Goal: Task Accomplishment & Management: Manage account settings

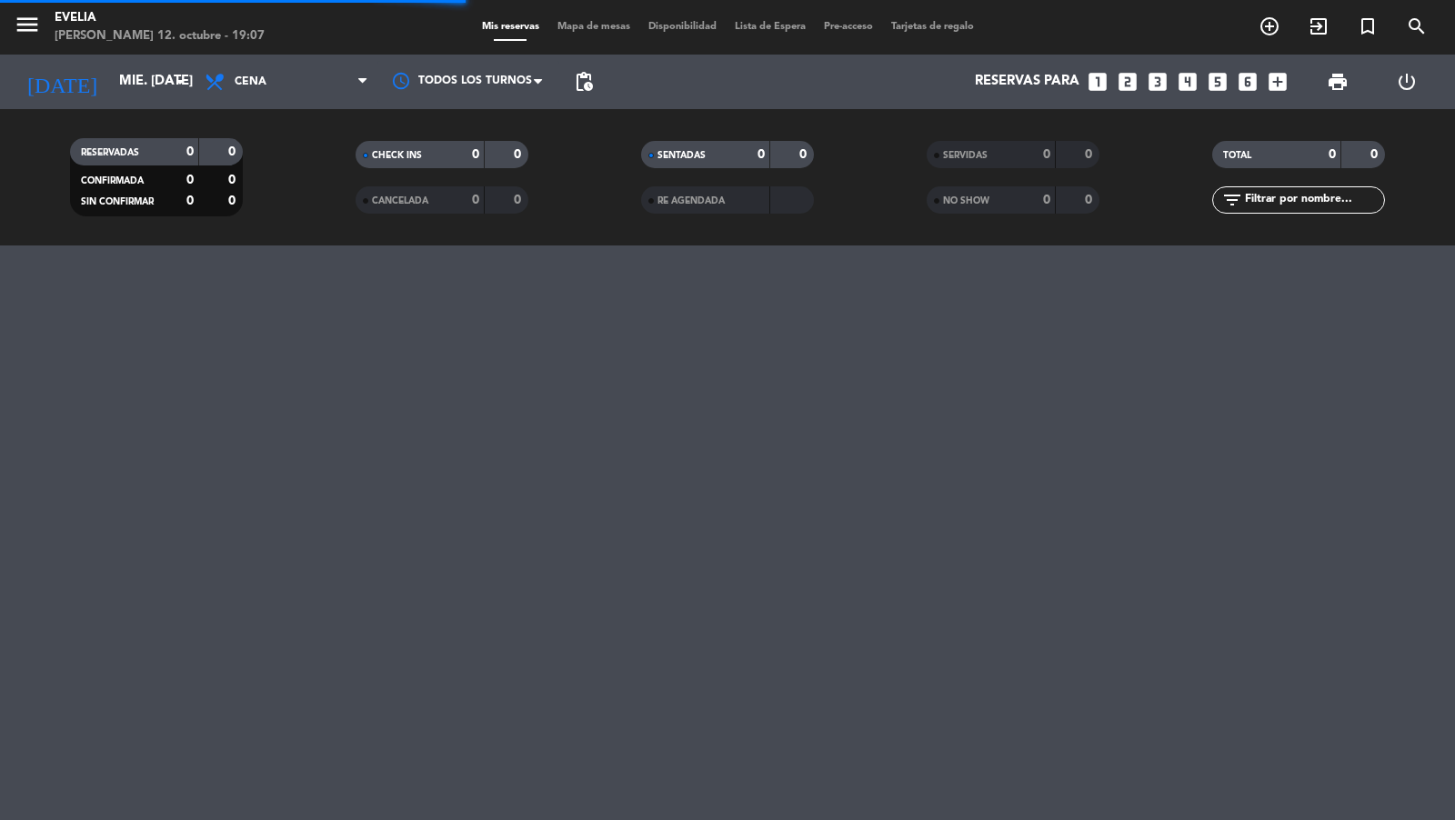
click at [33, 31] on icon "menu" at bounding box center [27, 24] width 27 height 27
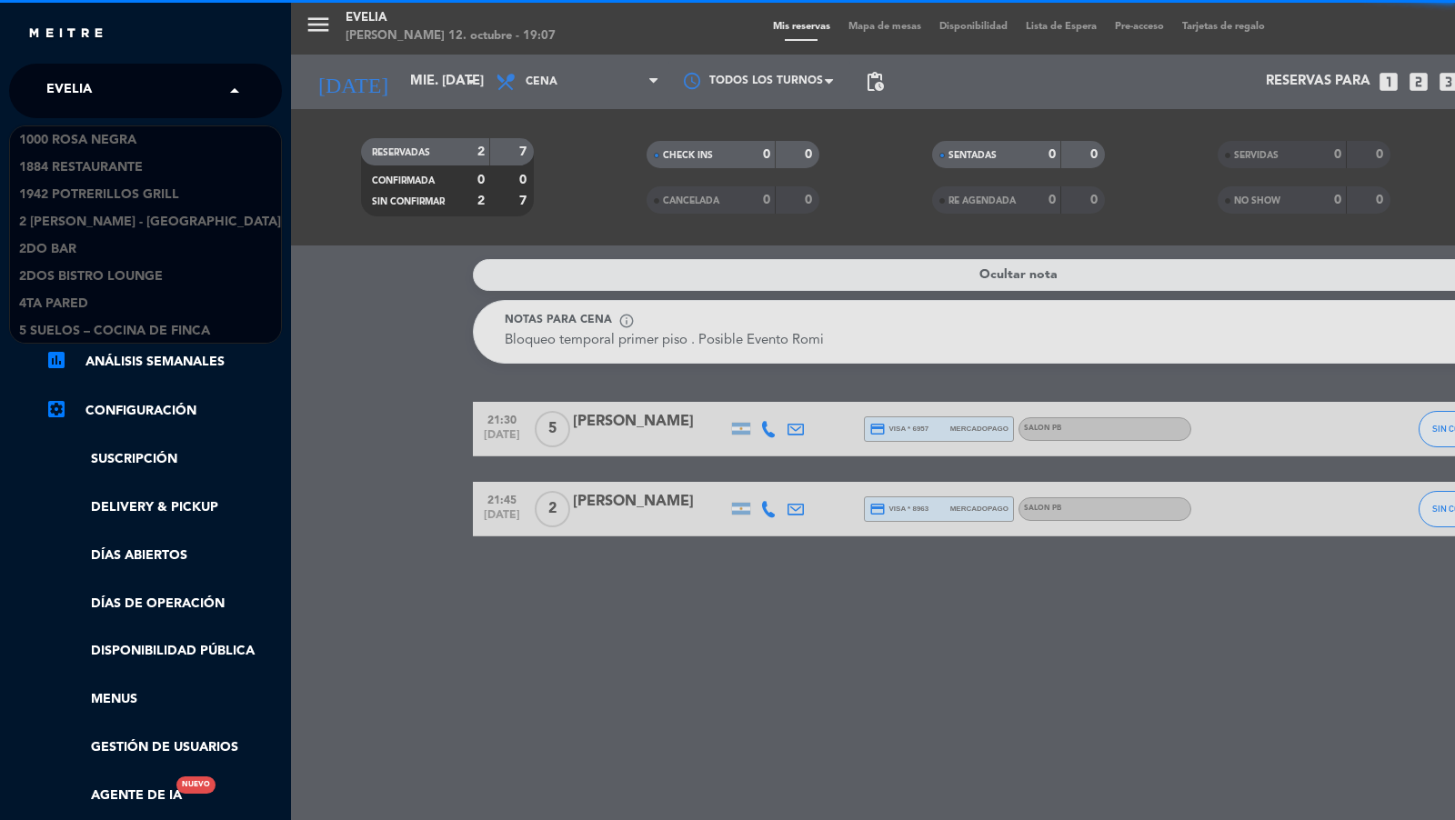
click at [90, 75] on div "× [PERSON_NAME]" at bounding box center [79, 91] width 80 height 38
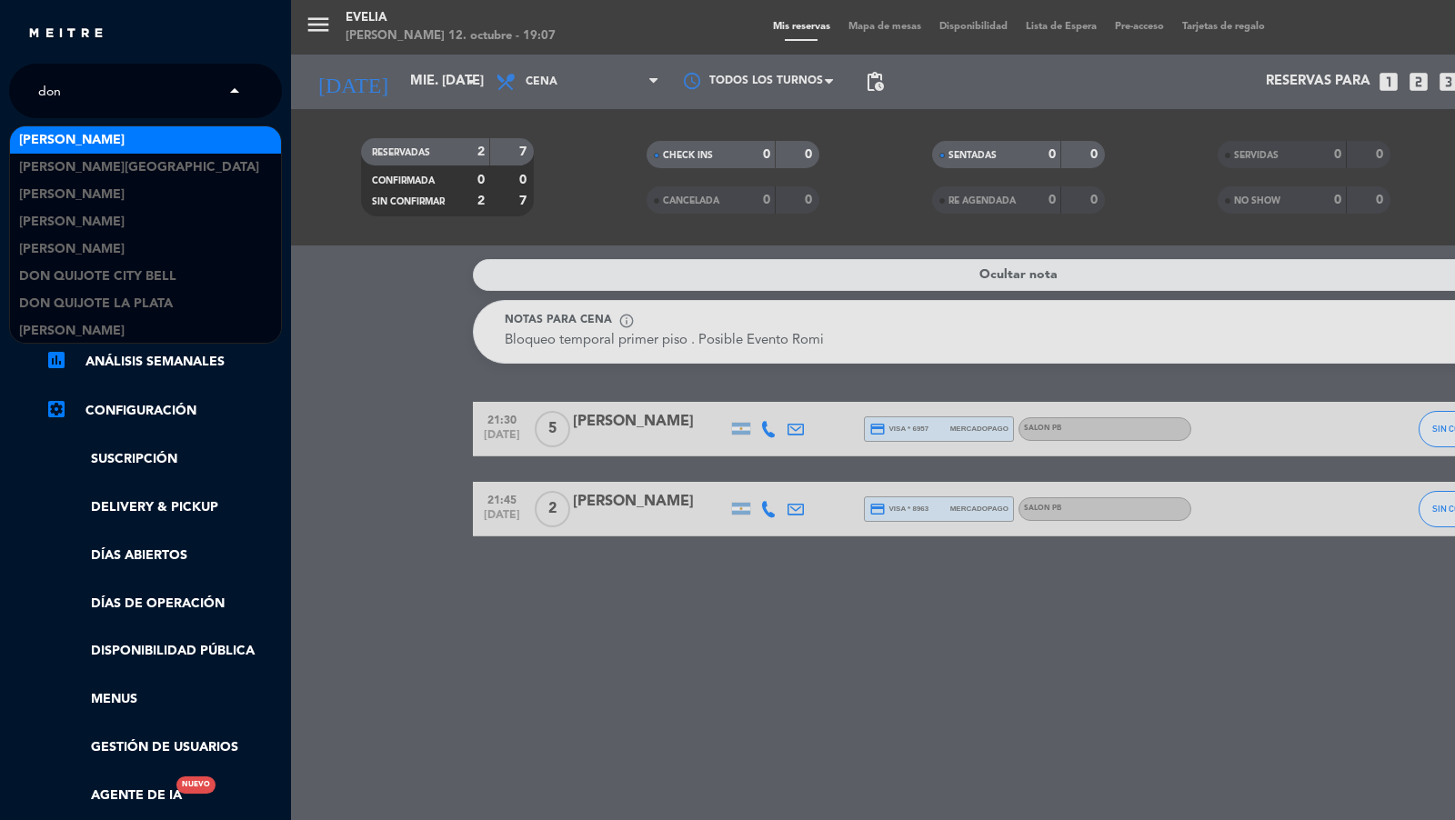
type input "don j"
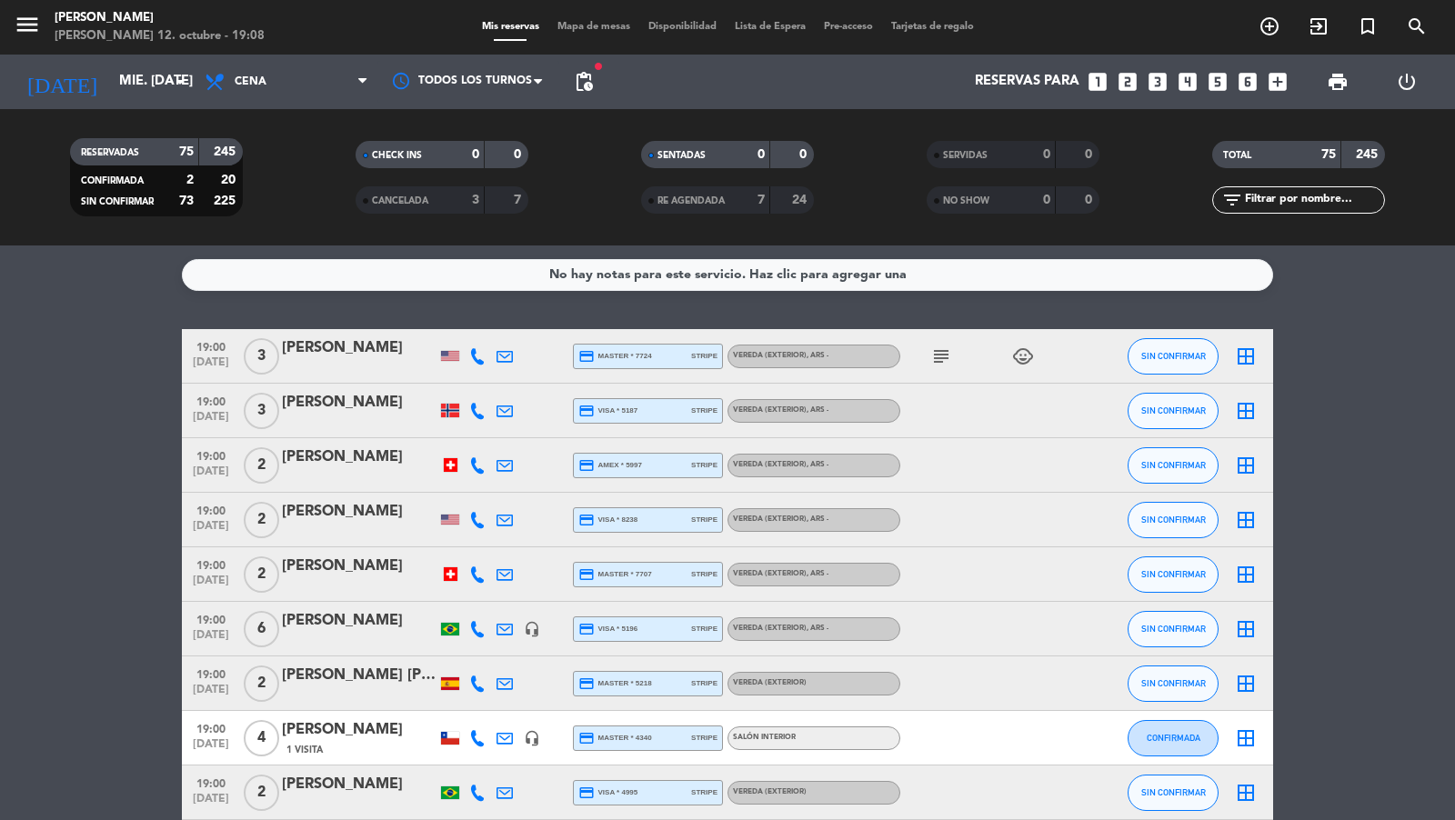
click at [1252, 88] on icon "looks_6" at bounding box center [1248, 82] width 24 height 24
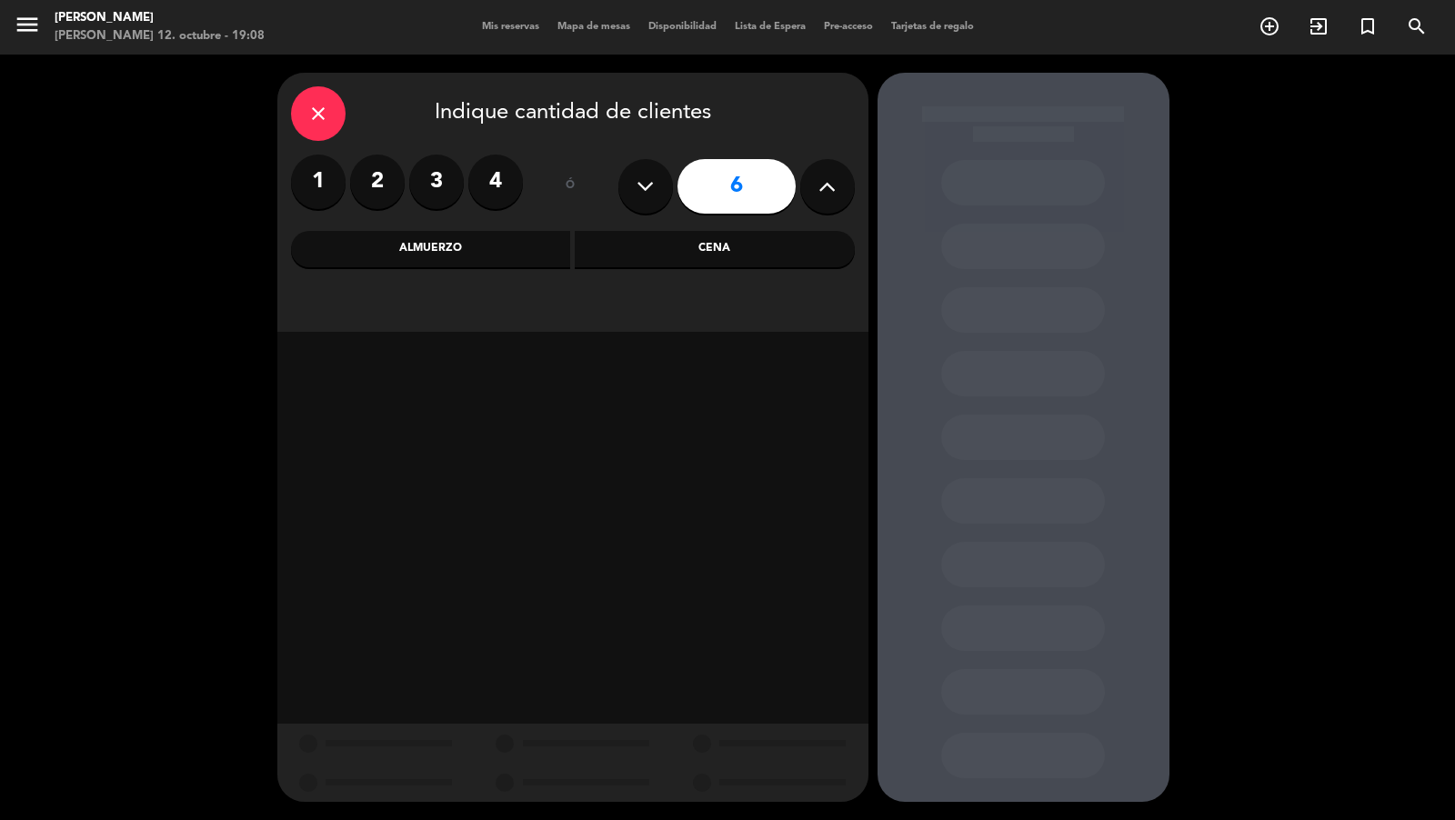
click at [522, 266] on div "Almuerzo" at bounding box center [431, 249] width 280 height 36
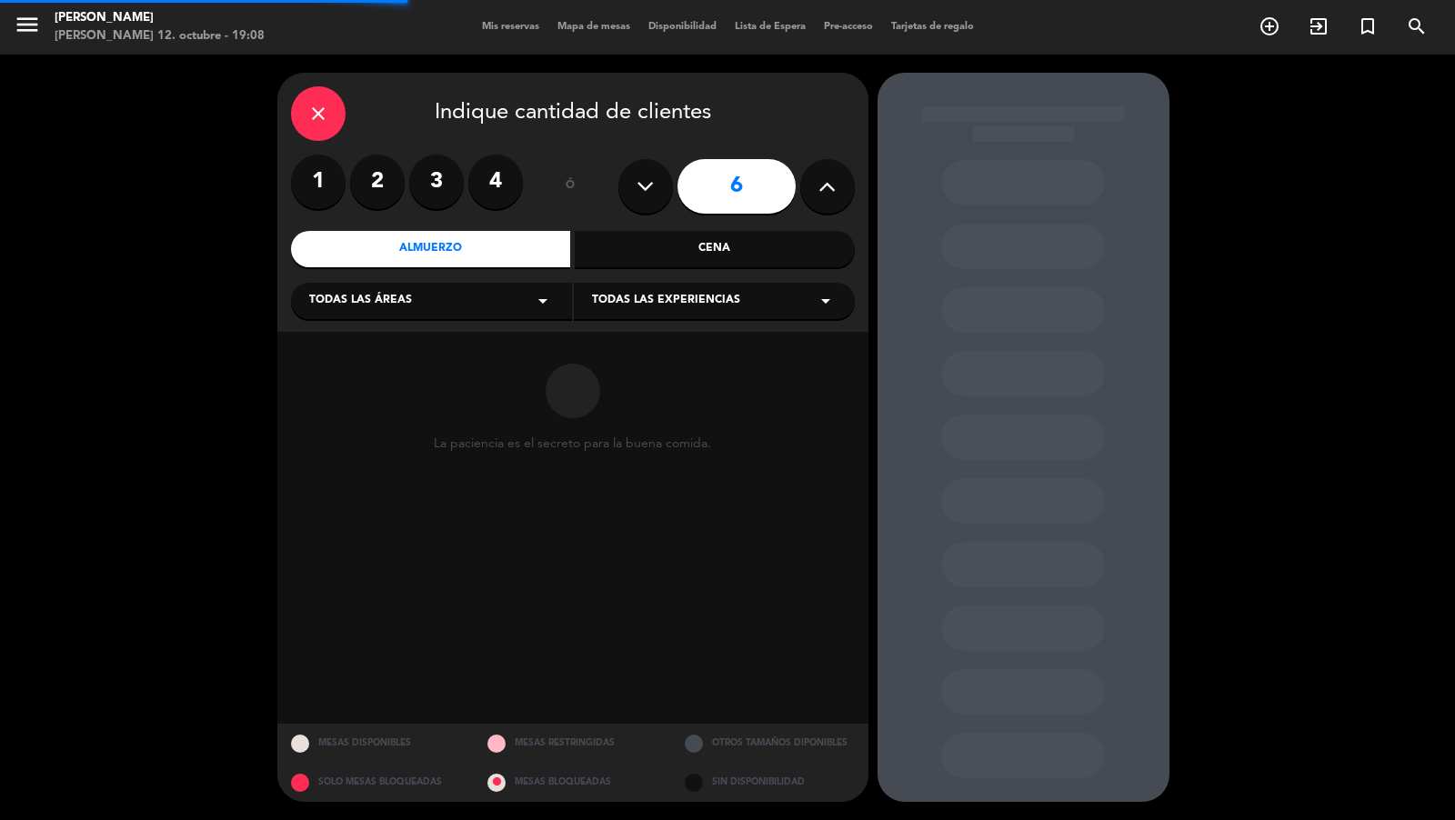
click at [465, 302] on div "Todas las áreas arrow_drop_down" at bounding box center [431, 301] width 281 height 36
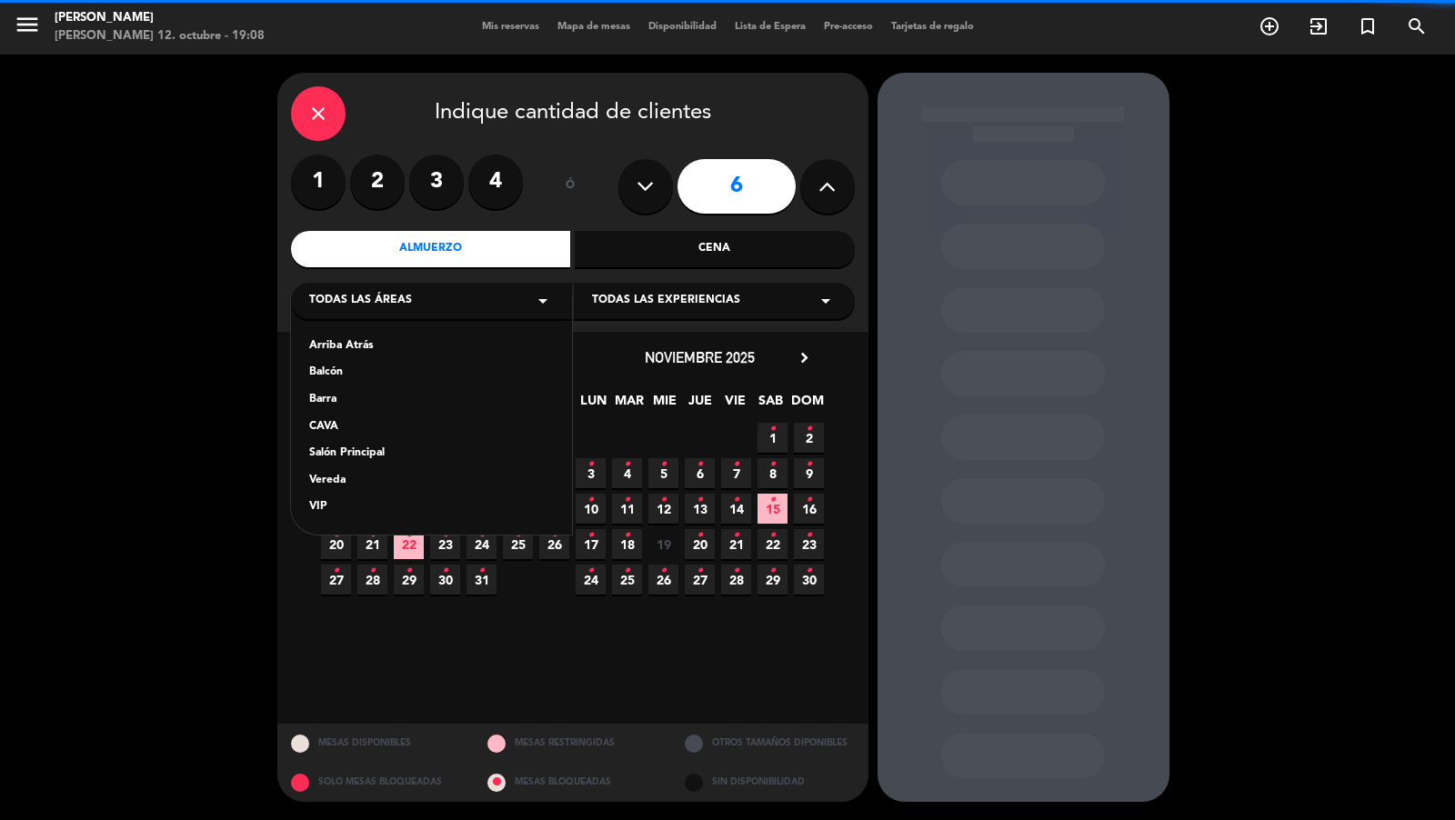
click at [361, 477] on div "Vereda" at bounding box center [431, 481] width 245 height 18
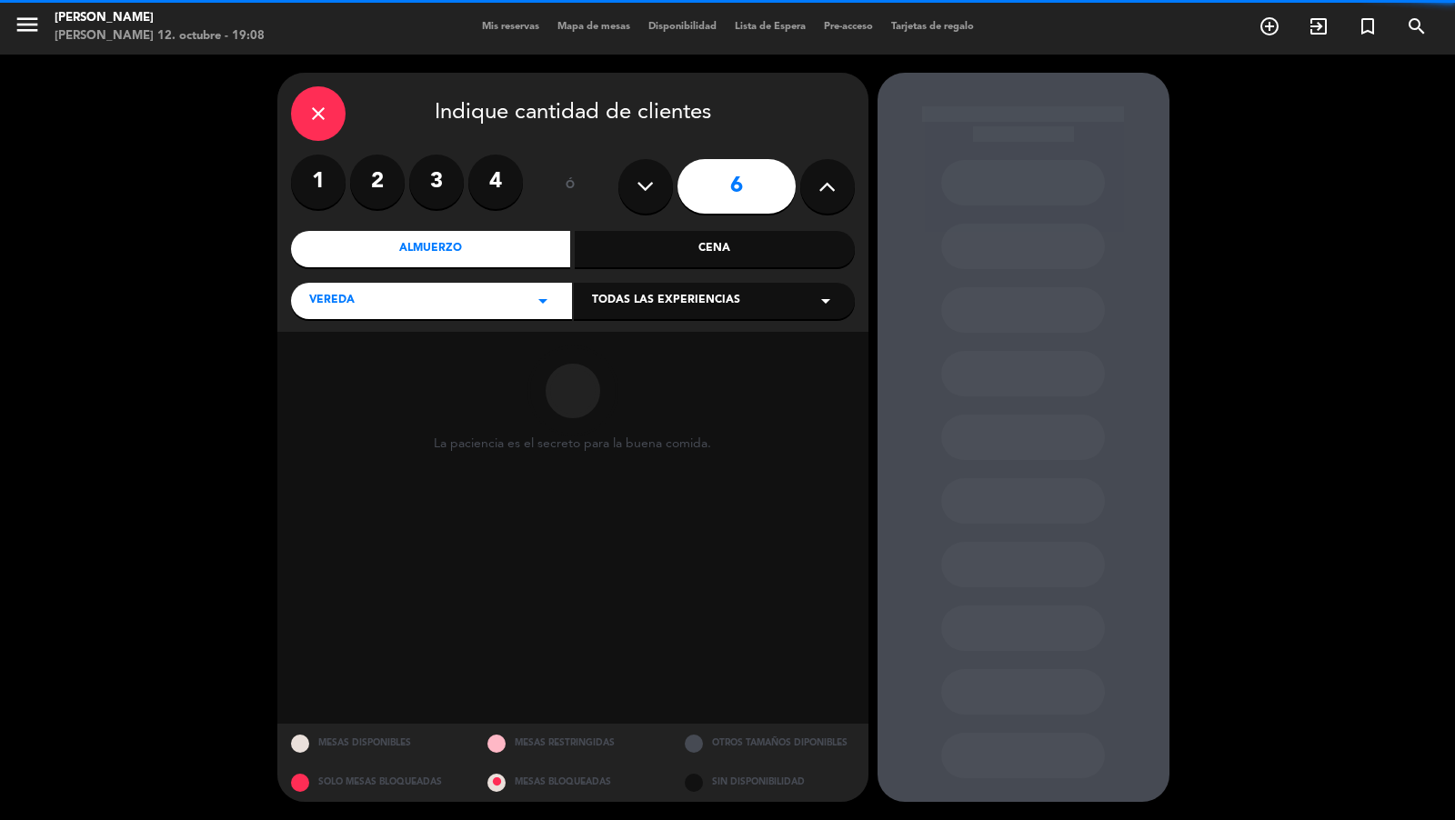
click at [648, 294] on span "Todas las experiencias" at bounding box center [666, 301] width 148 height 18
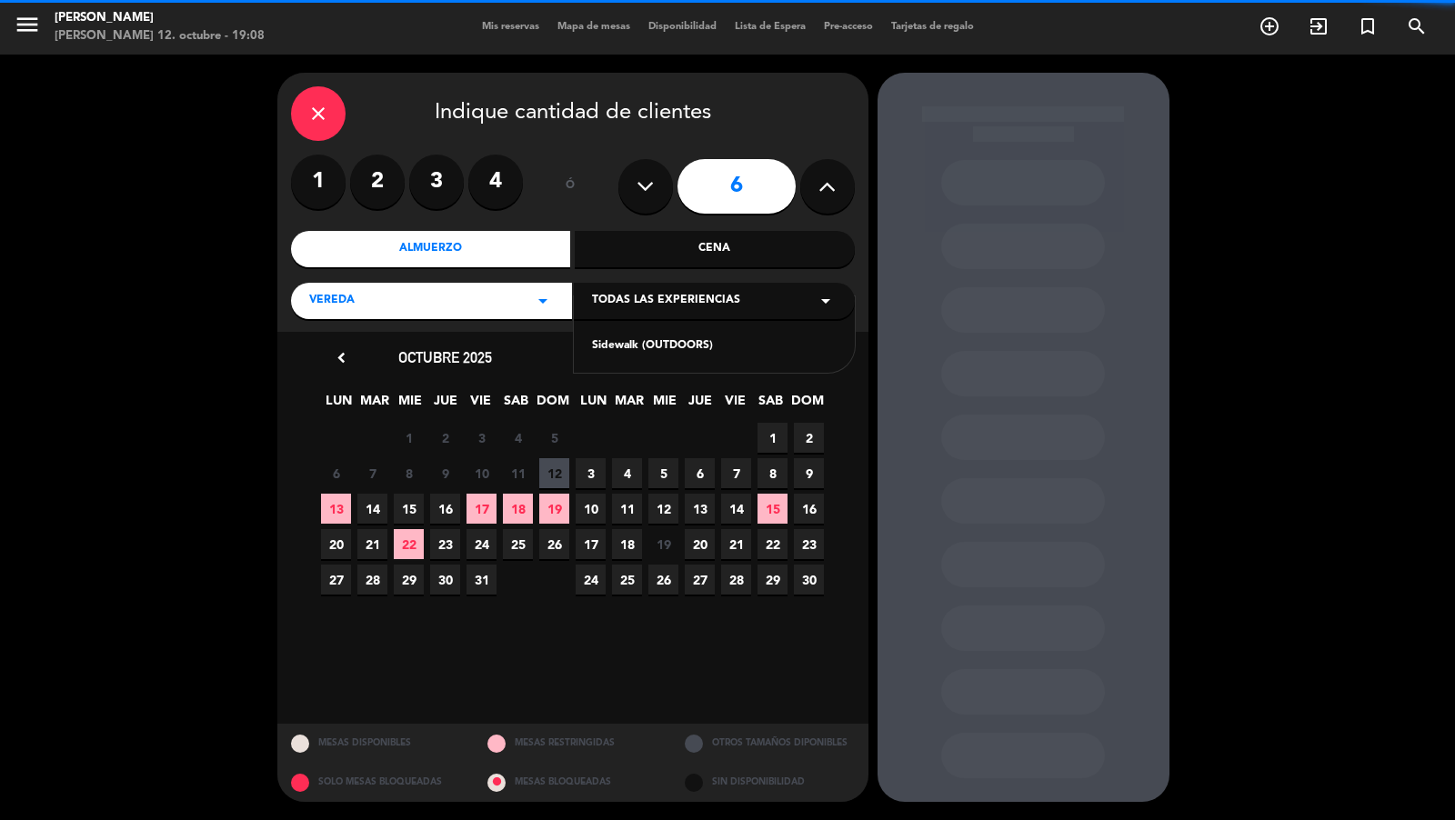
click at [640, 345] on div "Sidewalk (OUTDOORS)" at bounding box center [714, 346] width 245 height 18
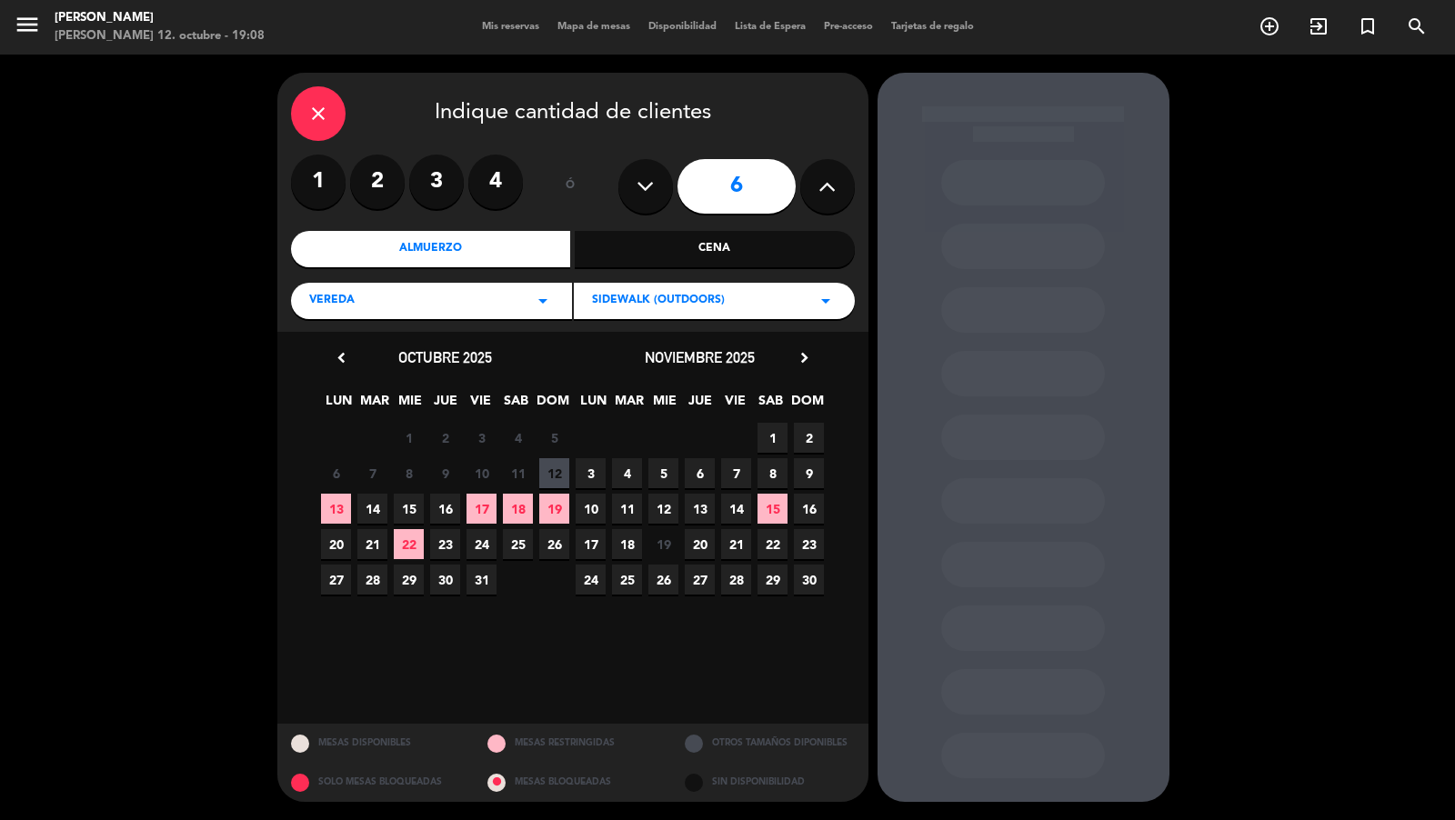
click at [809, 542] on span "23" at bounding box center [809, 544] width 30 height 30
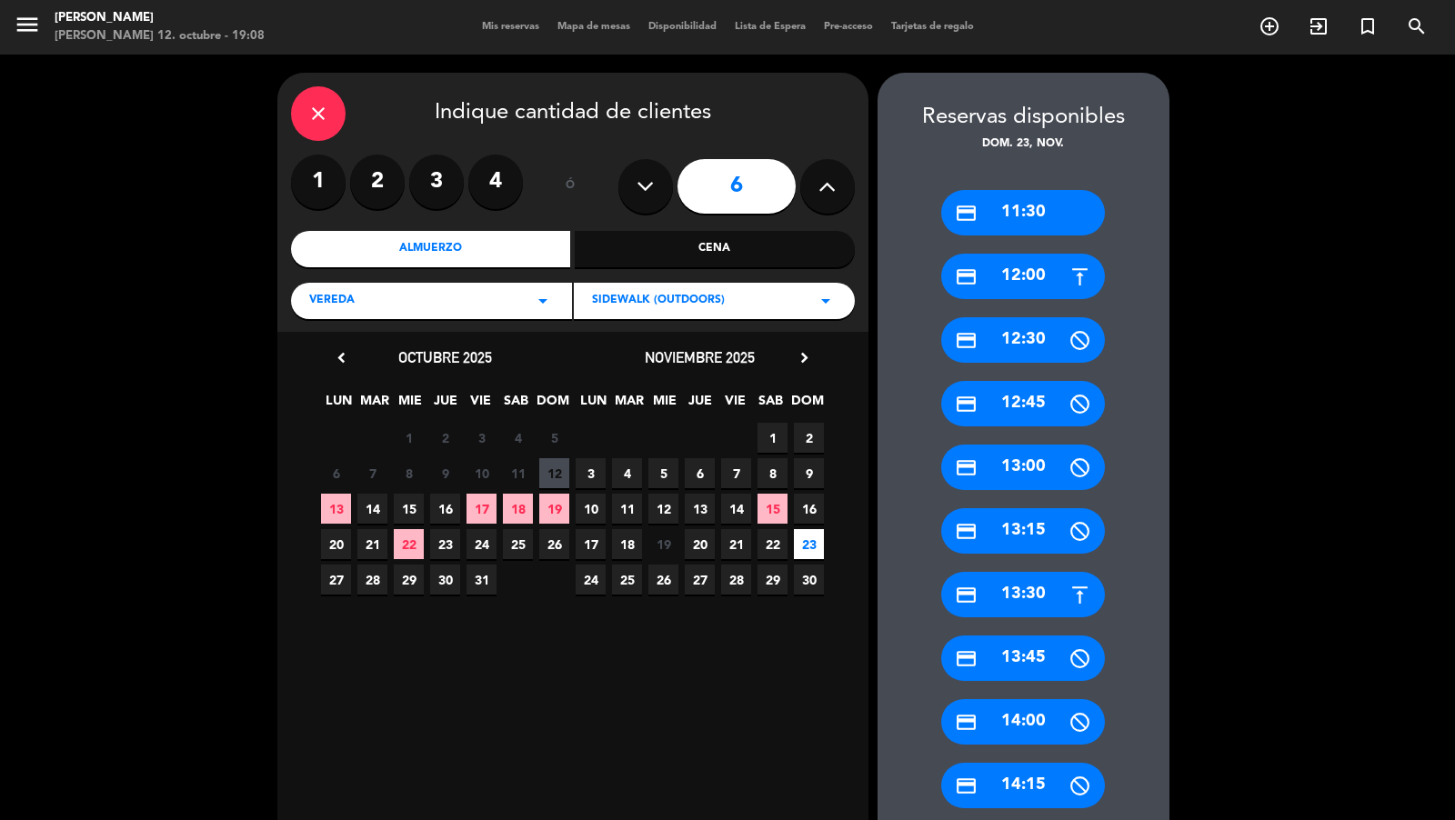
click at [1020, 270] on div "credit_card 12:00" at bounding box center [1023, 276] width 164 height 45
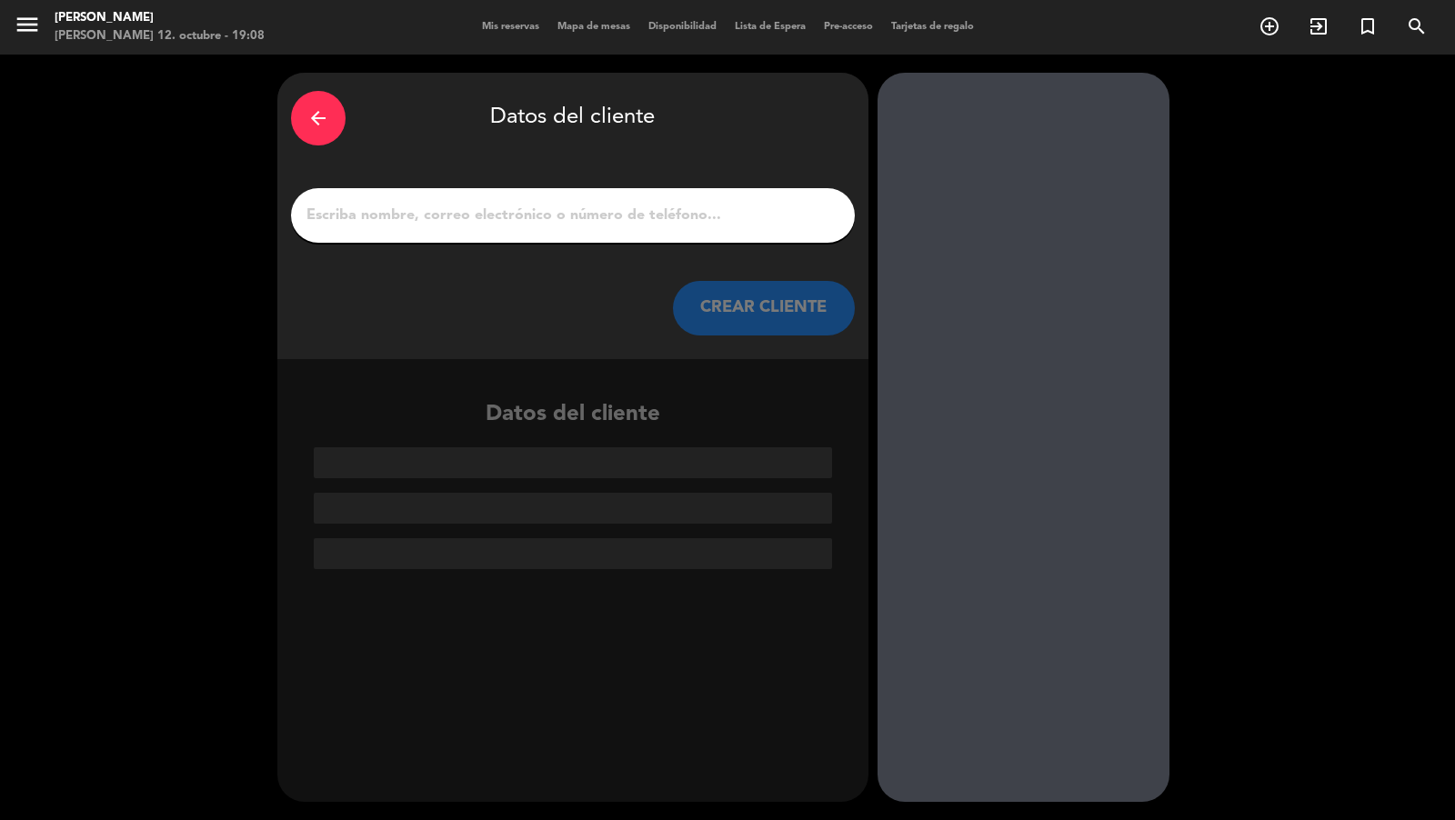
click at [770, 236] on div at bounding box center [573, 215] width 564 height 55
click at [770, 221] on input "1" at bounding box center [573, 215] width 537 height 25
paste input "[PERSON_NAME]"
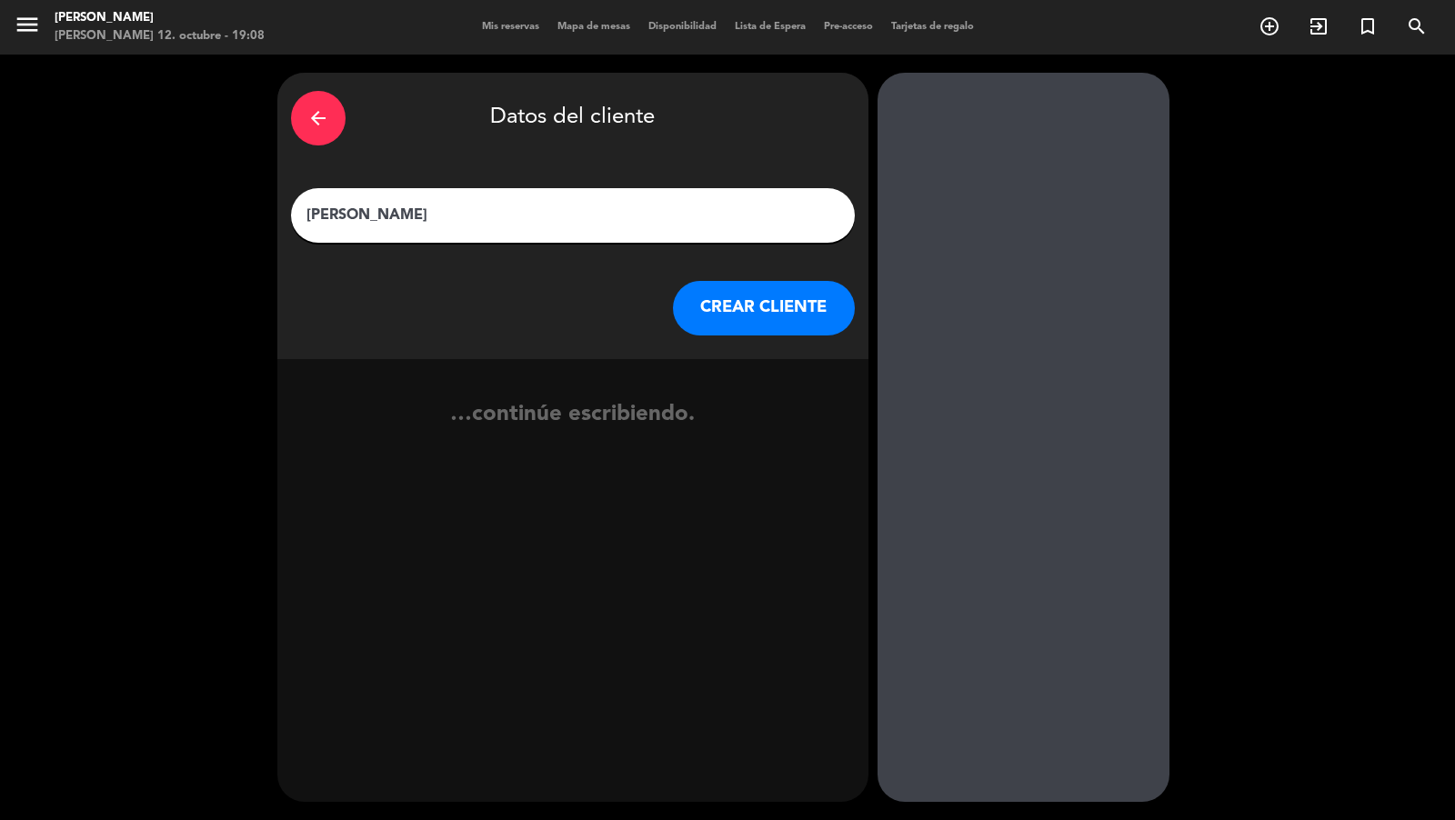
type input "[PERSON_NAME]"
click at [808, 329] on button "CREAR CLIENTE" at bounding box center [764, 308] width 182 height 55
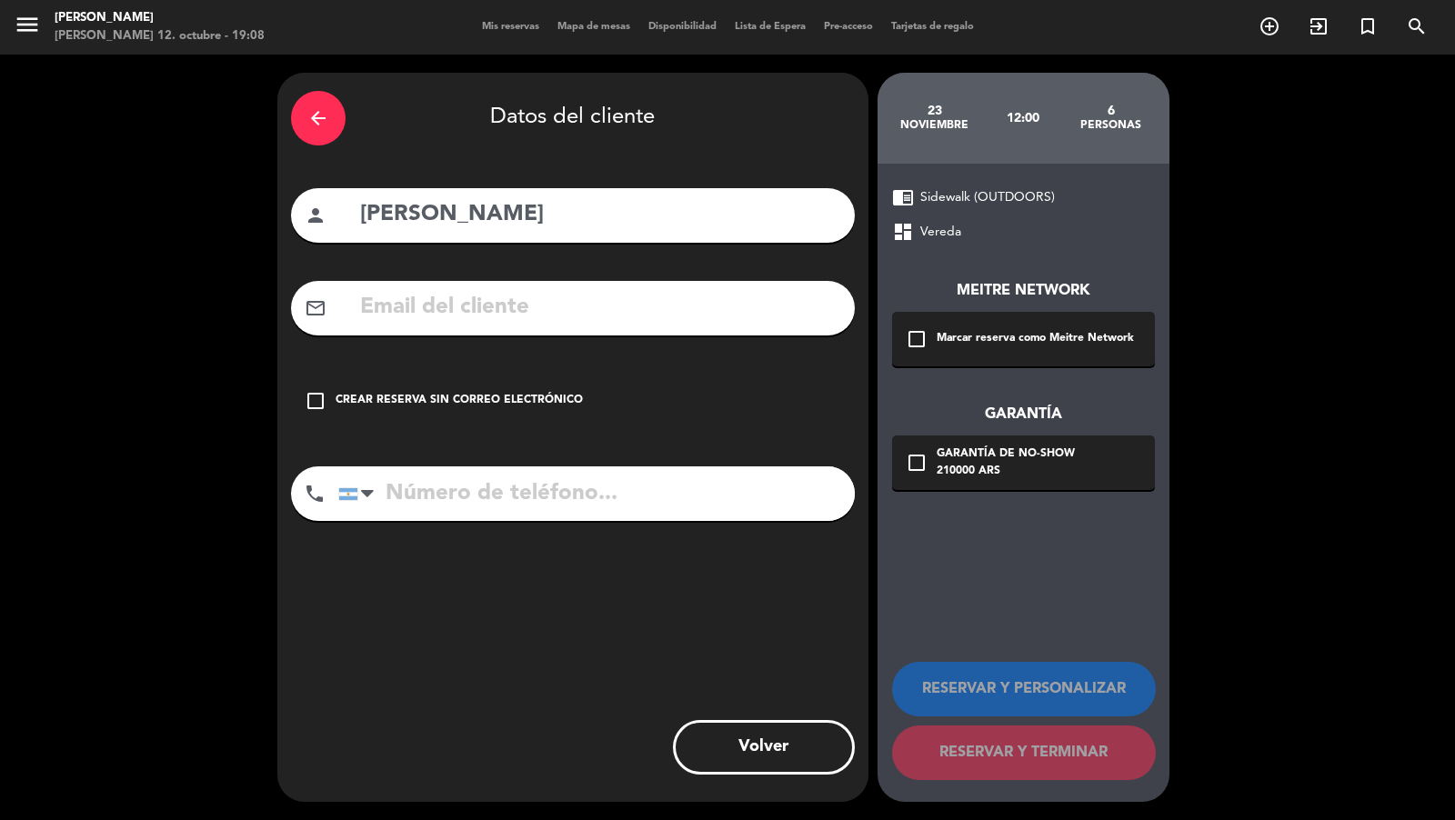
click at [930, 319] on div "check_box_outline_blank Marcar reserva como Meitre Network" at bounding box center [1023, 339] width 263 height 55
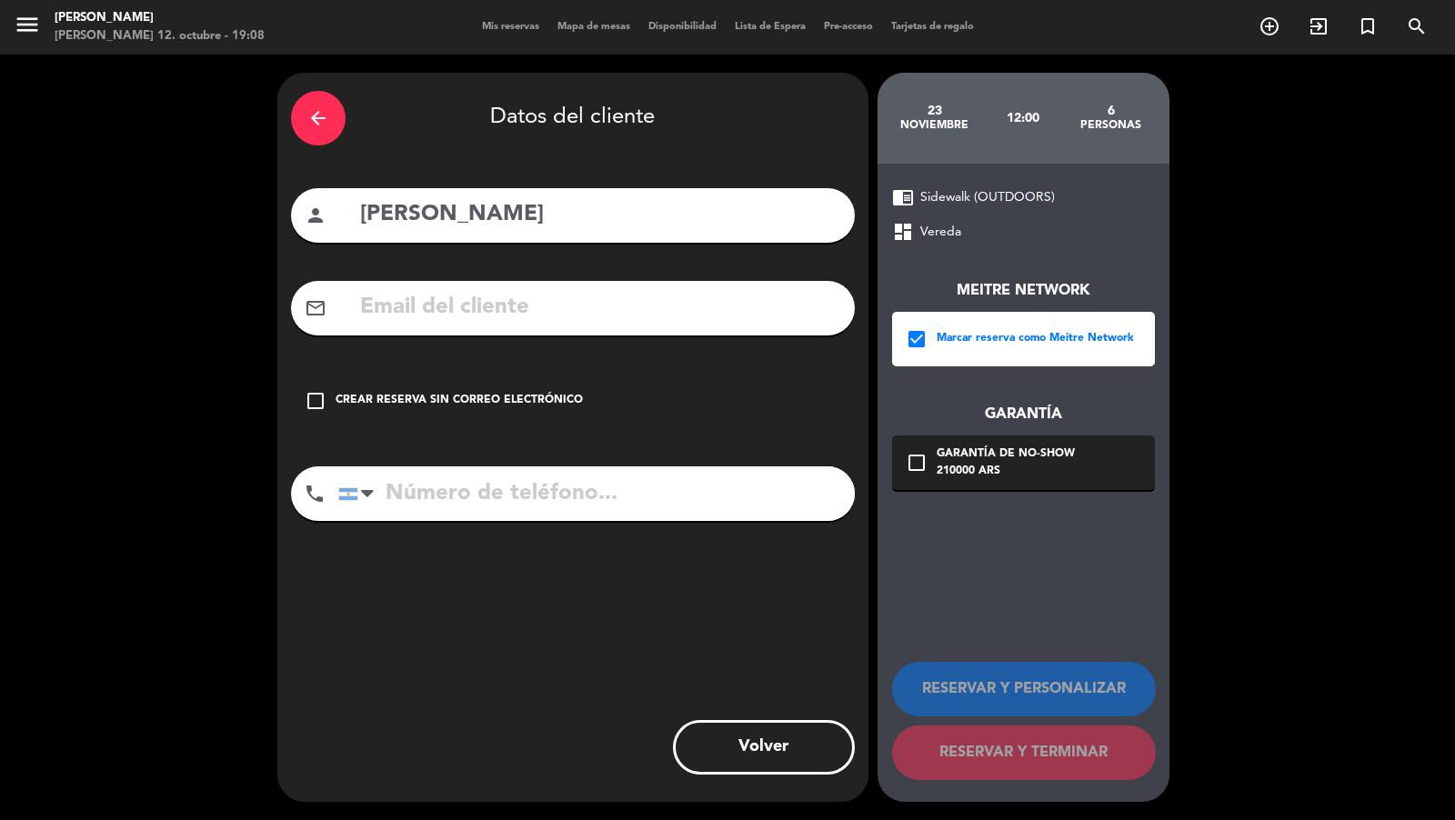
click at [940, 485] on div "check_box_outline_blank Garantía de no-show 210000 ARS" at bounding box center [1023, 463] width 263 height 55
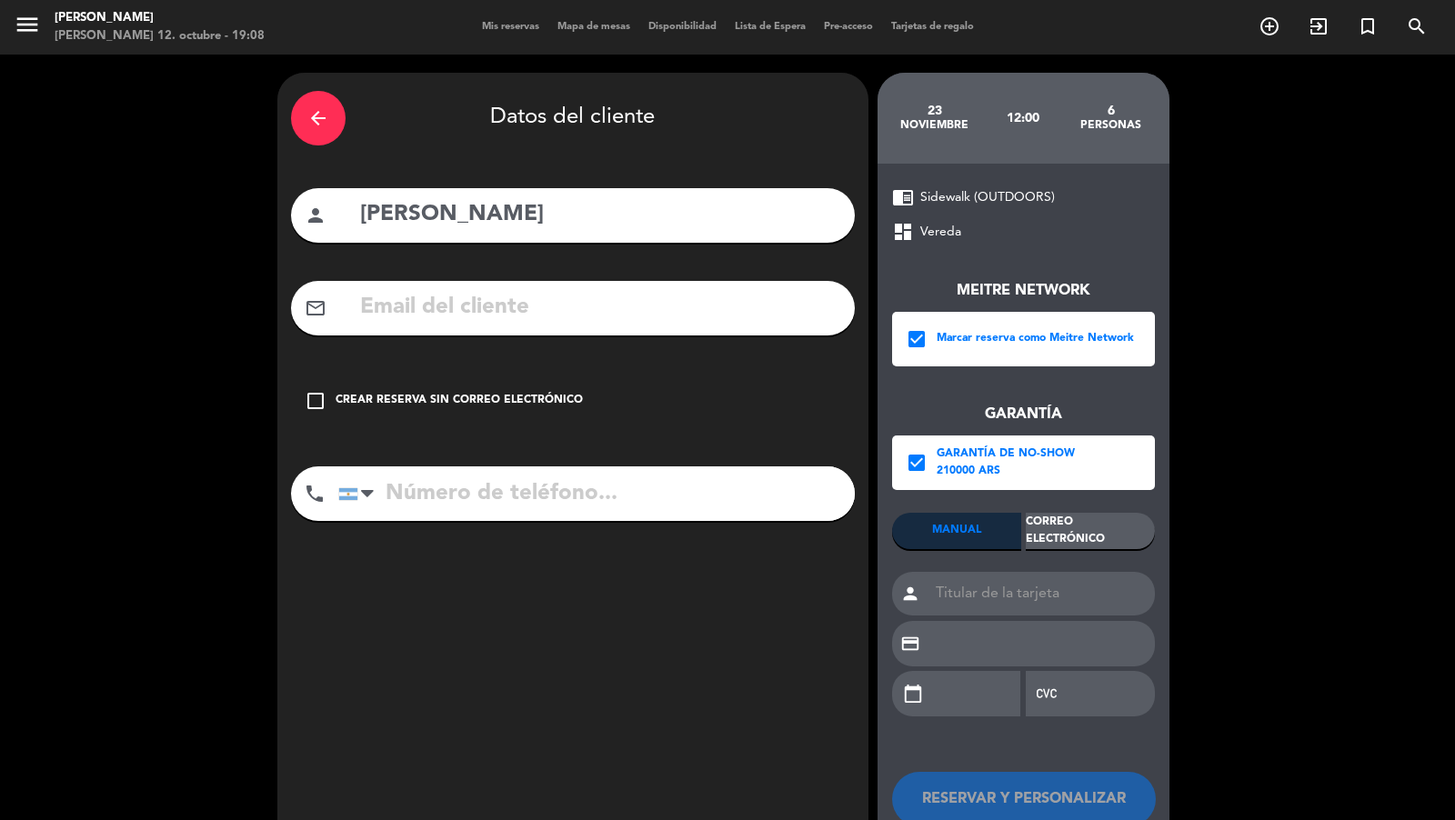
click at [1051, 528] on div "Correo Electrónico" at bounding box center [1090, 531] width 129 height 36
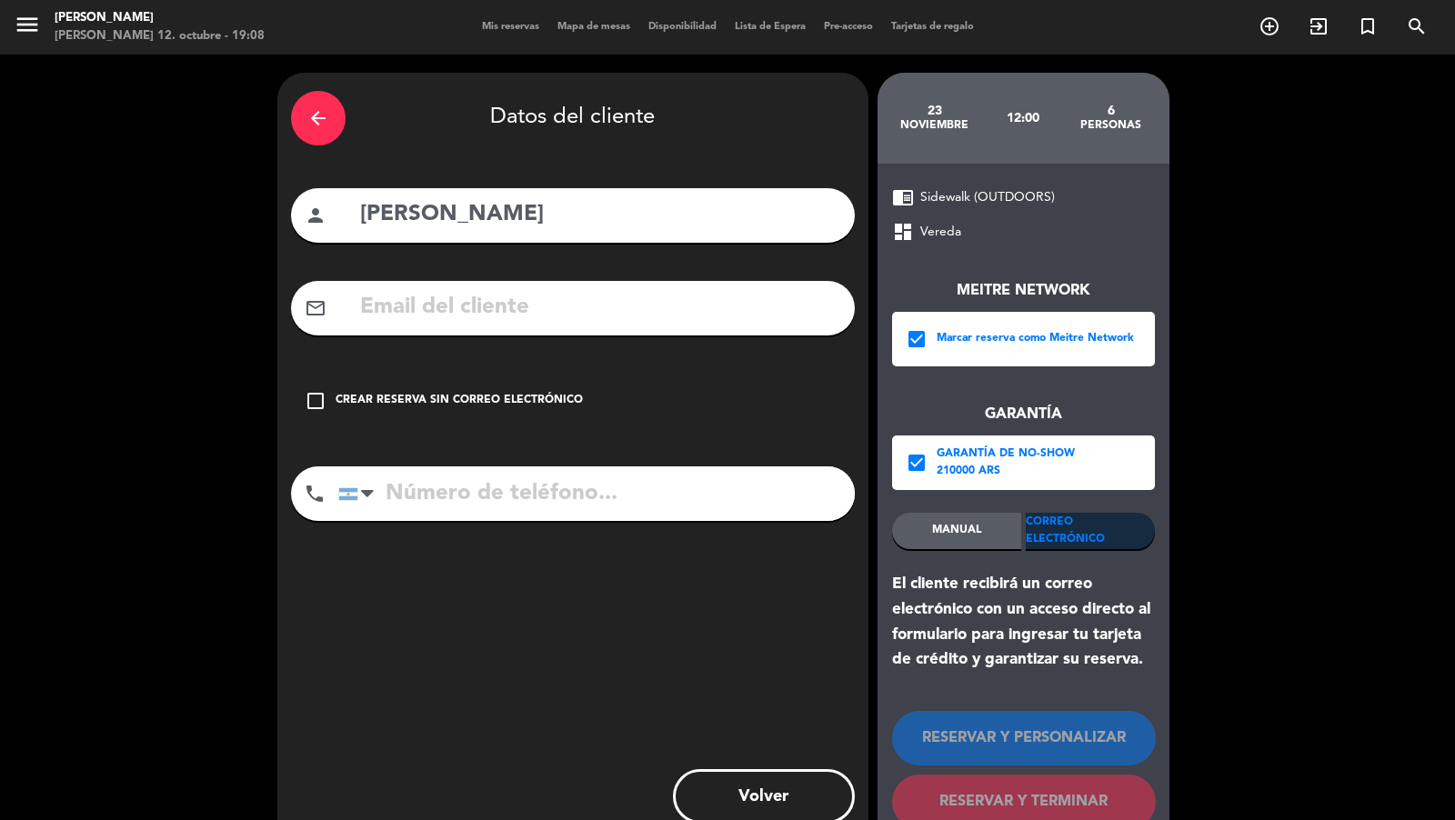
click at [761, 305] on input "text" at bounding box center [599, 307] width 483 height 37
click at [744, 315] on input "text" at bounding box center [599, 307] width 483 height 37
paste input "[PERSON_NAME][EMAIL_ADDRESS][DOMAIN_NAME]"
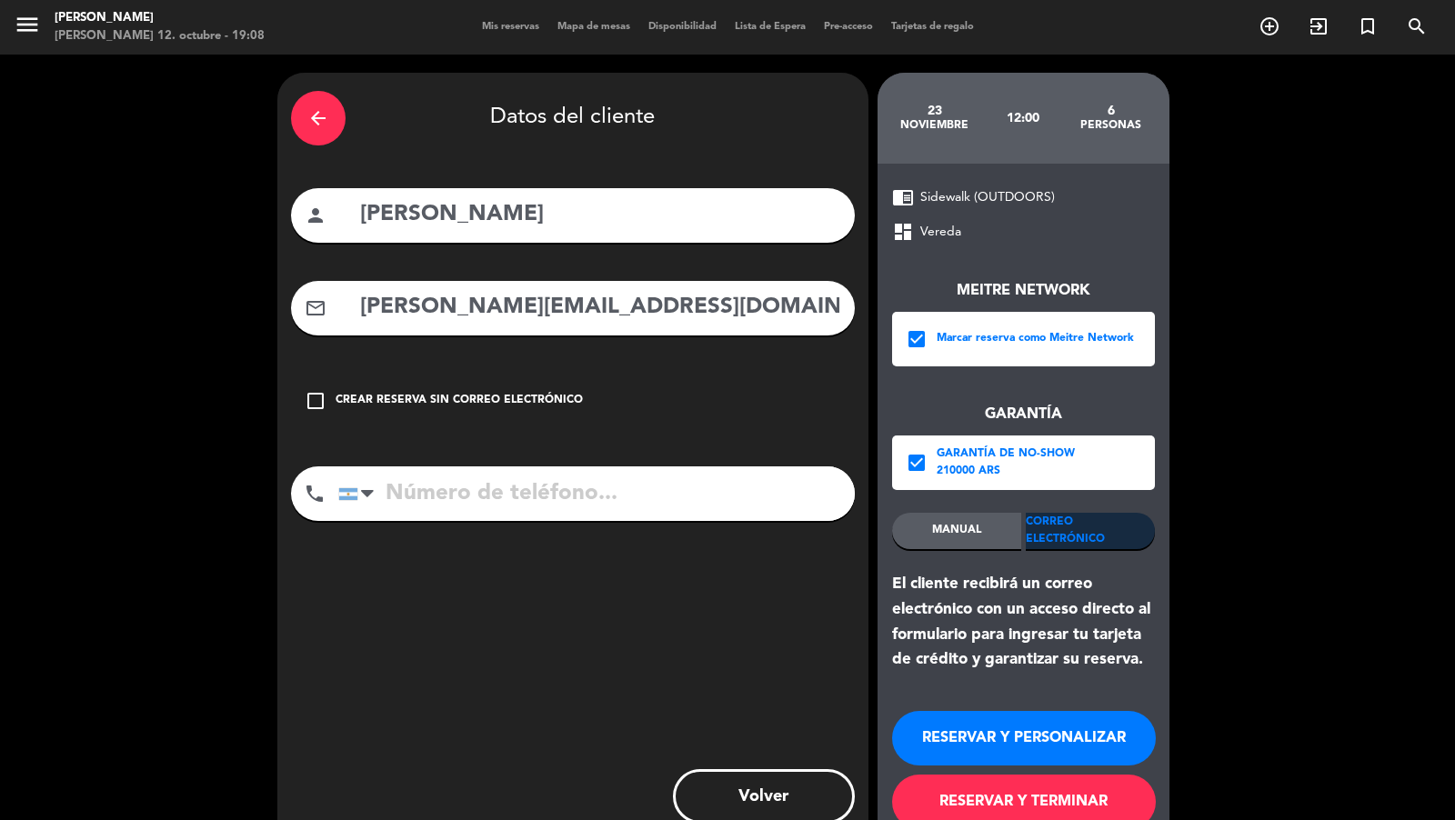
type input "[PERSON_NAME][EMAIL_ADDRESS][DOMAIN_NAME]"
click at [695, 486] on input "tel" at bounding box center [596, 494] width 517 height 55
paste input "[PHONE_NUMBER]"
type input "[PHONE_NUMBER]"
click at [1000, 798] on button "RESERVAR Y TERMINAR" at bounding box center [1024, 802] width 264 height 55
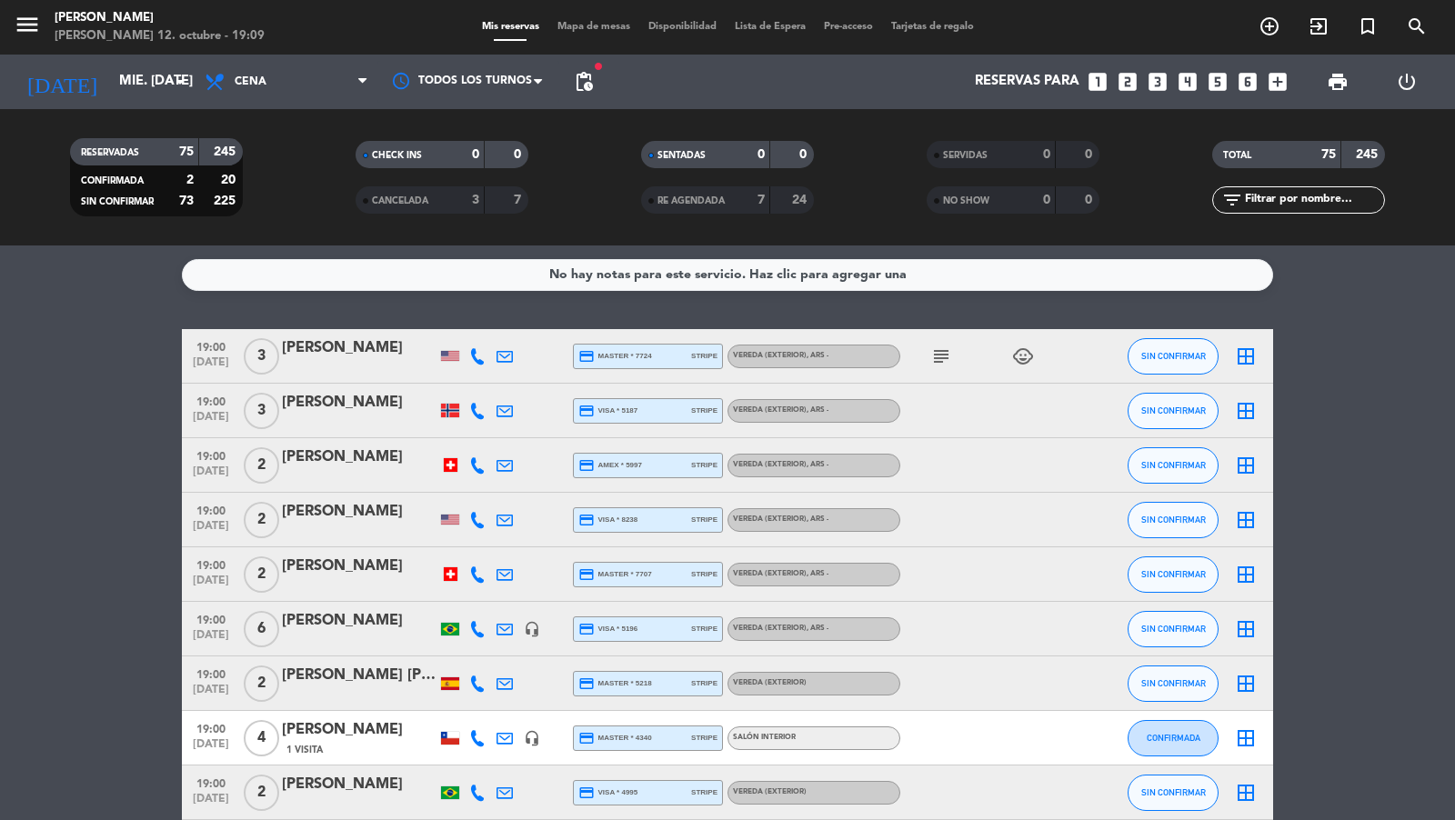
click at [1251, 77] on icon "looks_6" at bounding box center [1248, 82] width 24 height 24
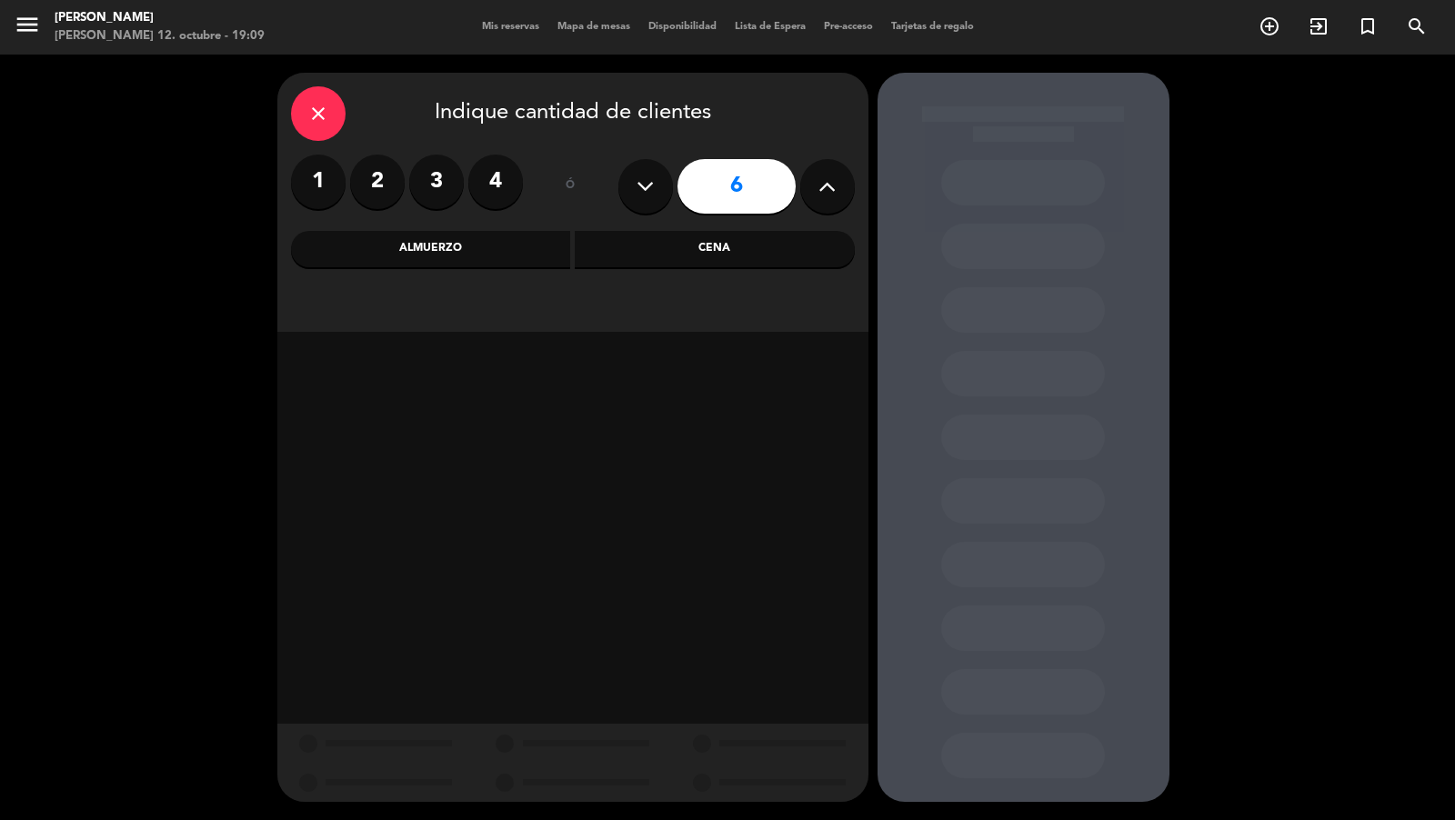
click at [554, 249] on div "Almuerzo" at bounding box center [431, 249] width 280 height 36
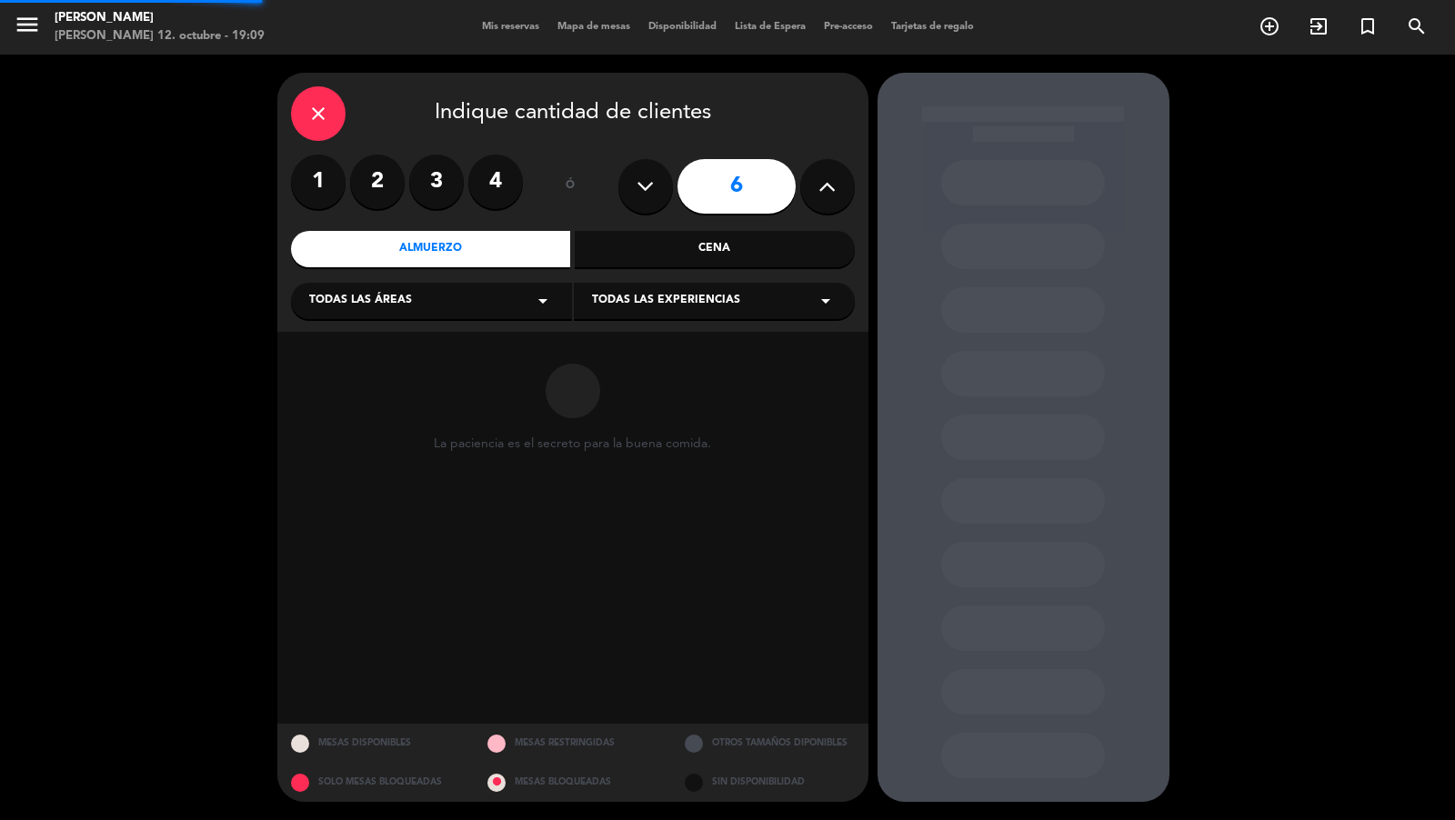
click at [490, 295] on div "Todas las áreas arrow_drop_down" at bounding box center [431, 301] width 281 height 36
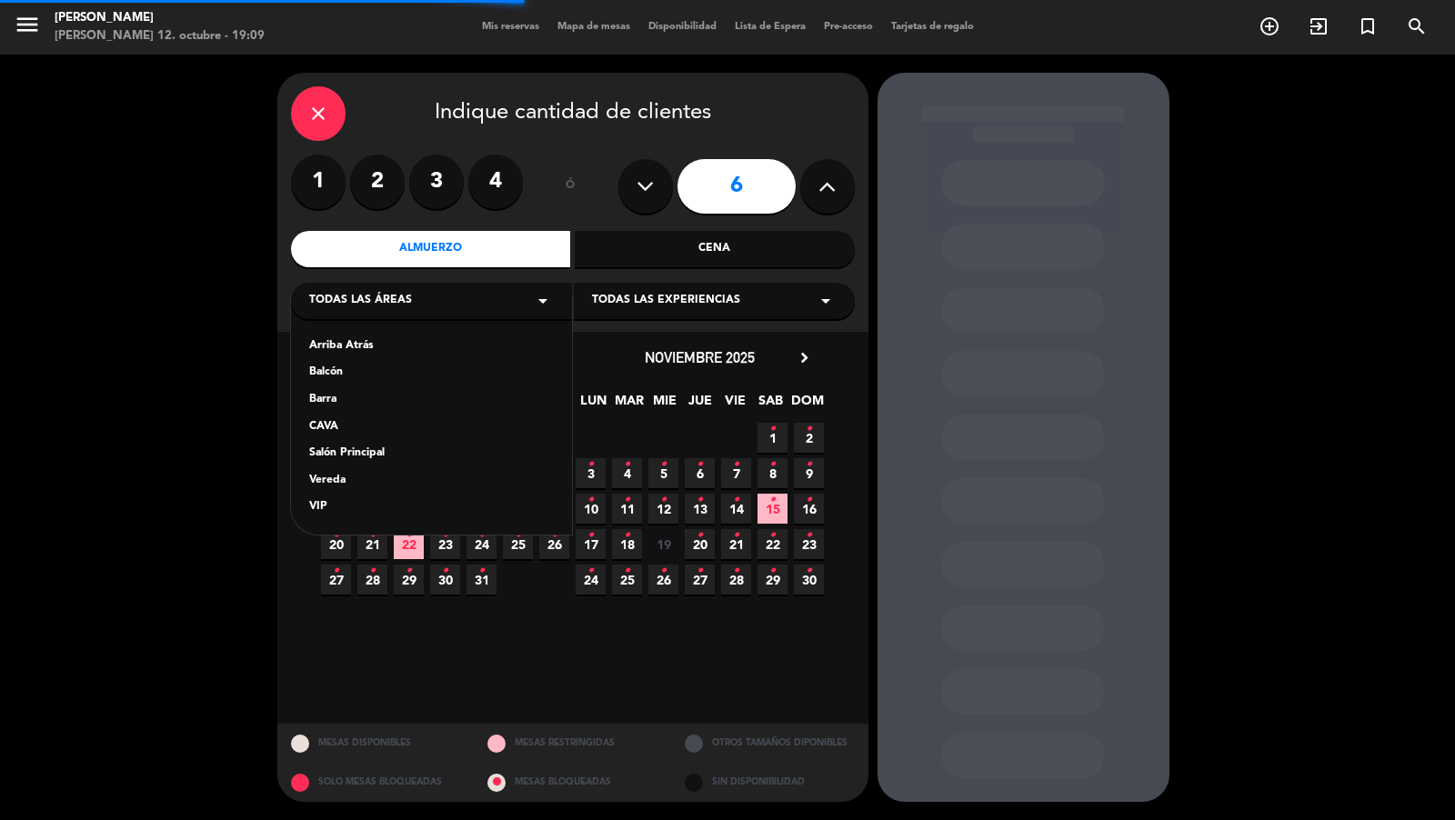
click at [333, 479] on div "Vereda" at bounding box center [431, 481] width 245 height 18
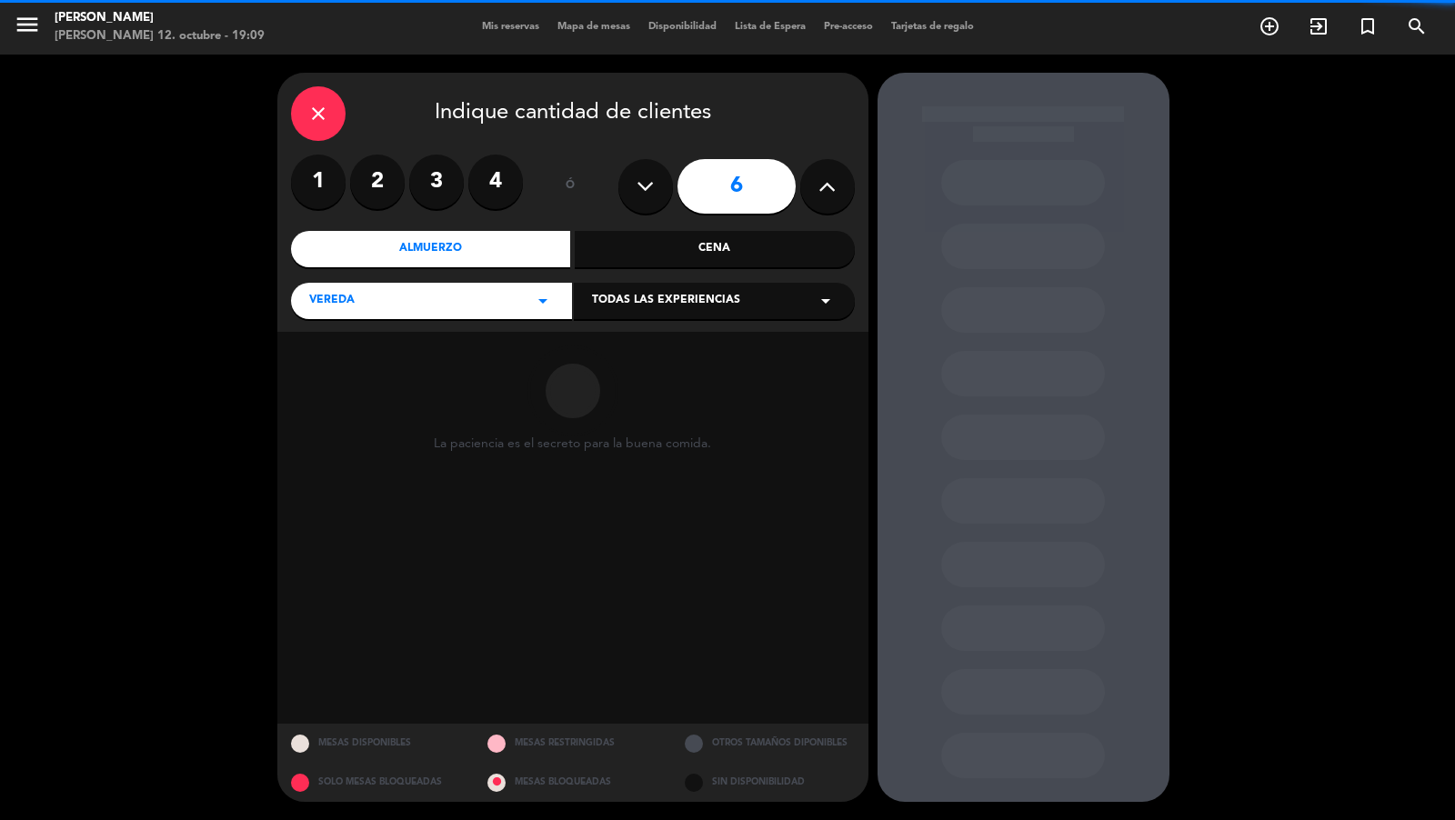
drag, startPoint x: 619, startPoint y: 306, endPoint x: 617, endPoint y: 318, distance: 13.0
click at [619, 305] on span "Todas las experiencias" at bounding box center [666, 301] width 148 height 18
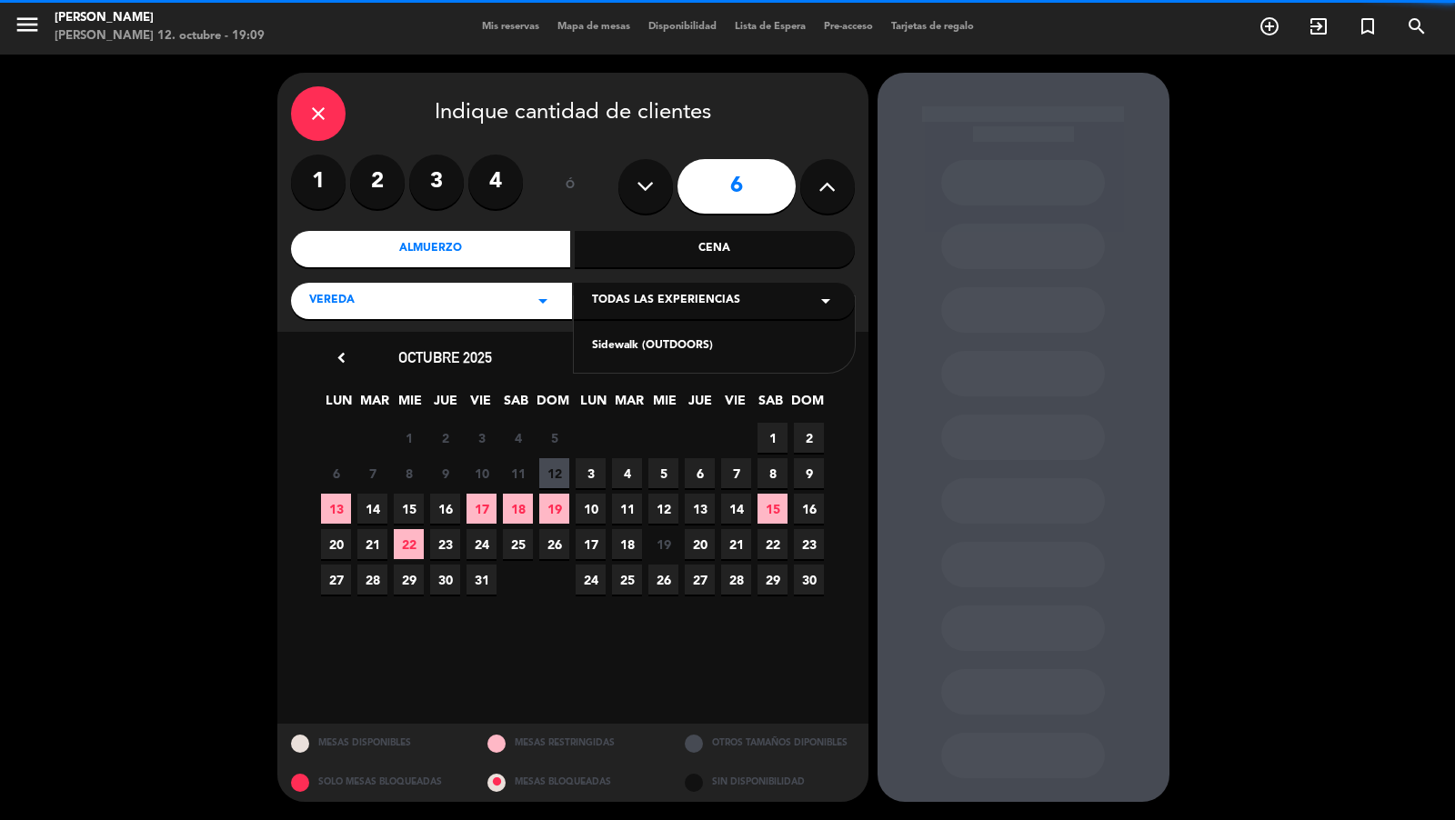
click at [616, 334] on div "Sidewalk (OUTDOORS)" at bounding box center [714, 335] width 281 height 77
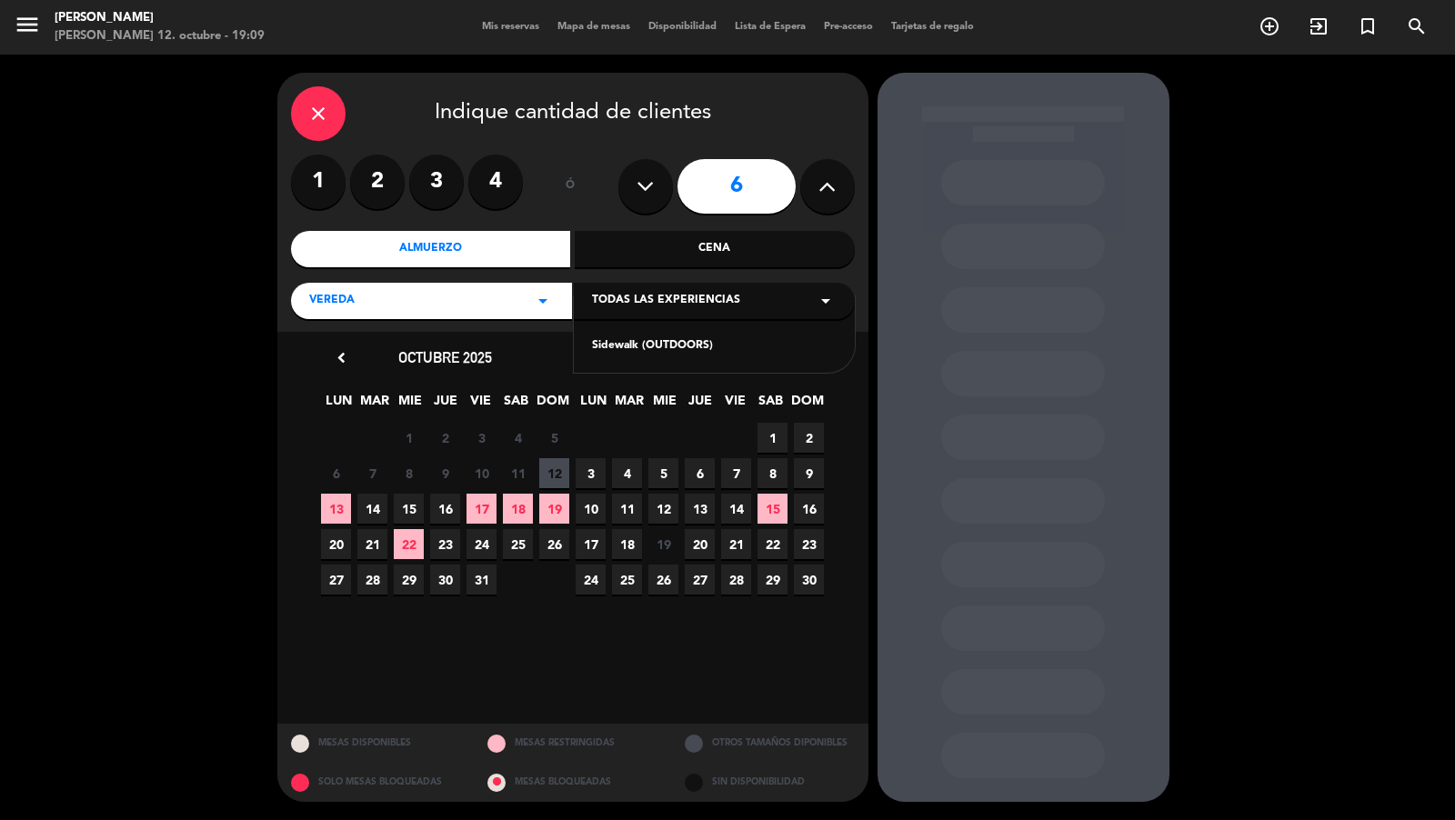
click at [616, 342] on div "Sidewalk (OUTDOORS)" at bounding box center [714, 346] width 245 height 18
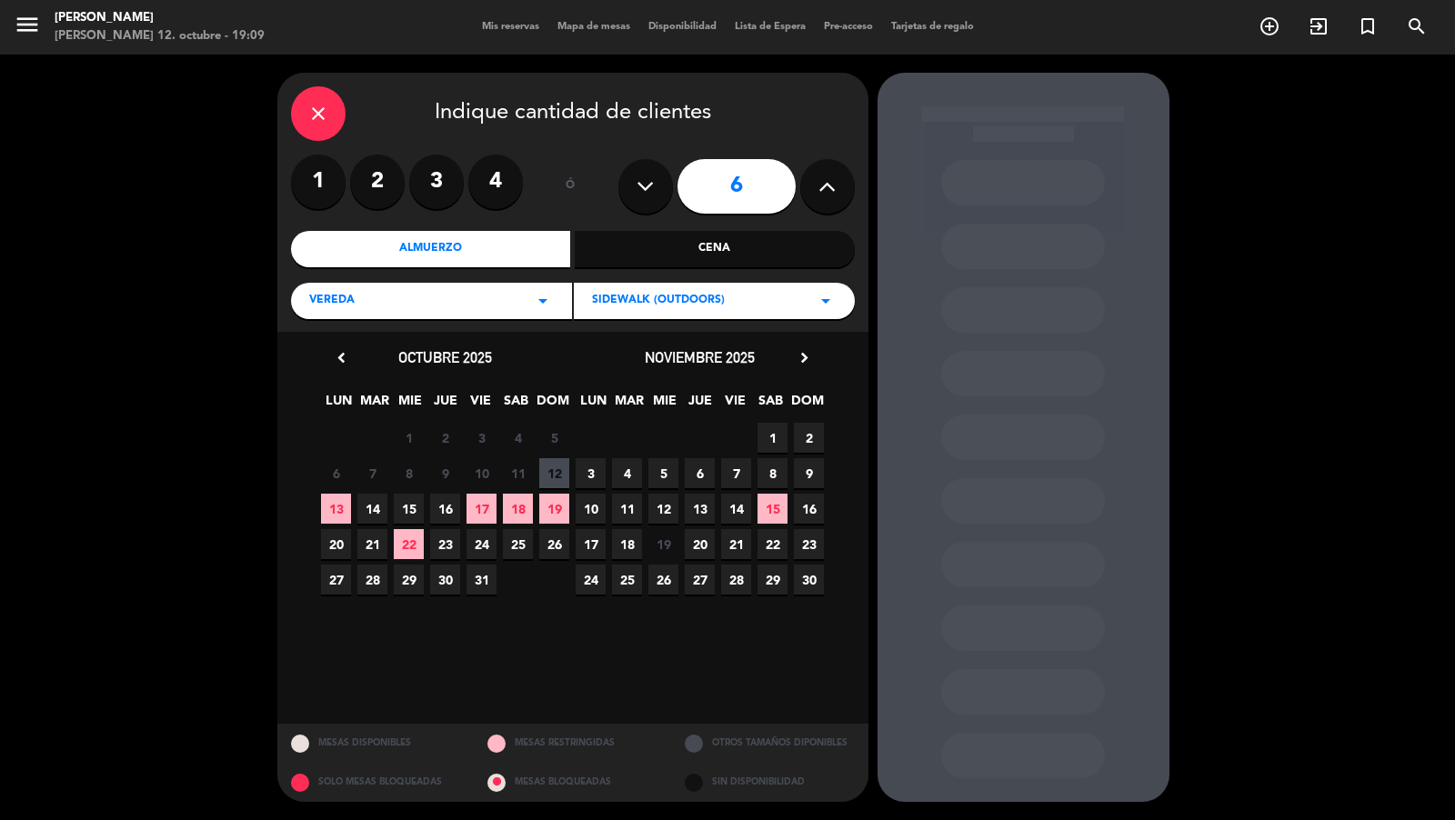
click at [781, 548] on span "22" at bounding box center [773, 544] width 30 height 30
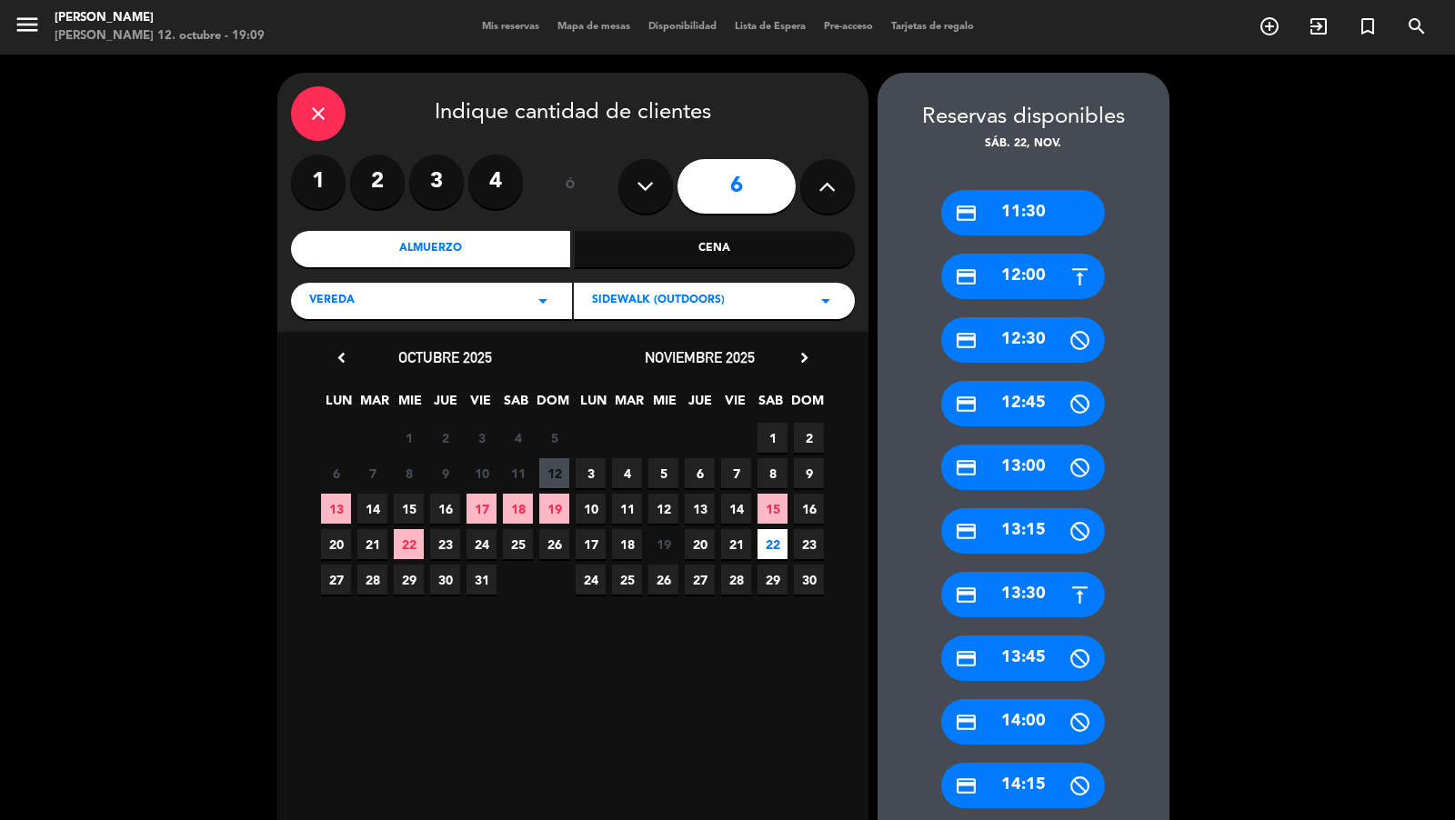
click at [1023, 262] on div "credit_card 12:00" at bounding box center [1023, 276] width 164 height 45
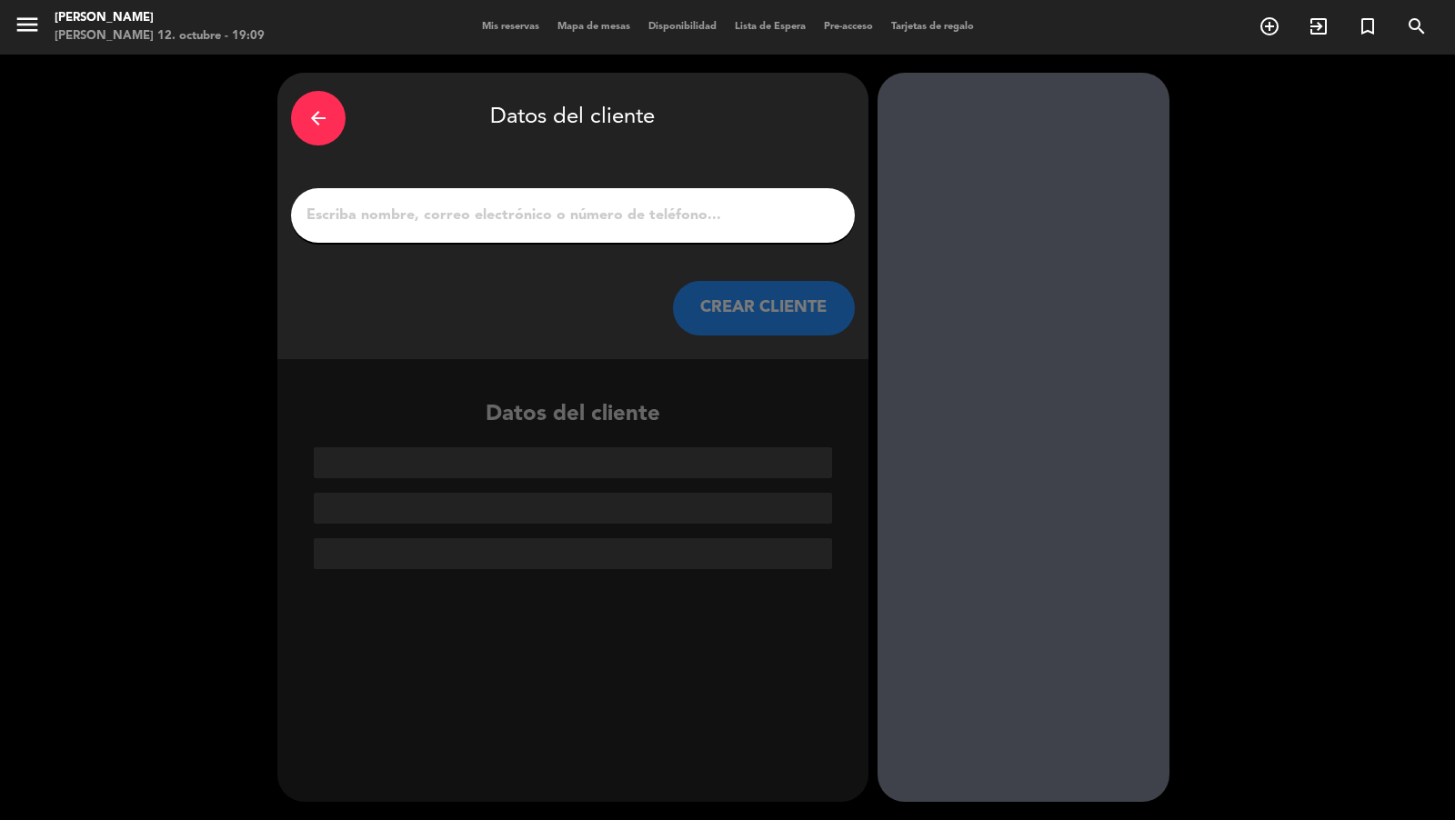
click at [790, 211] on input "1" at bounding box center [573, 215] width 537 height 25
click at [518, 216] on input "1" at bounding box center [573, 215] width 537 height 25
paste input "[PERSON_NAME]"
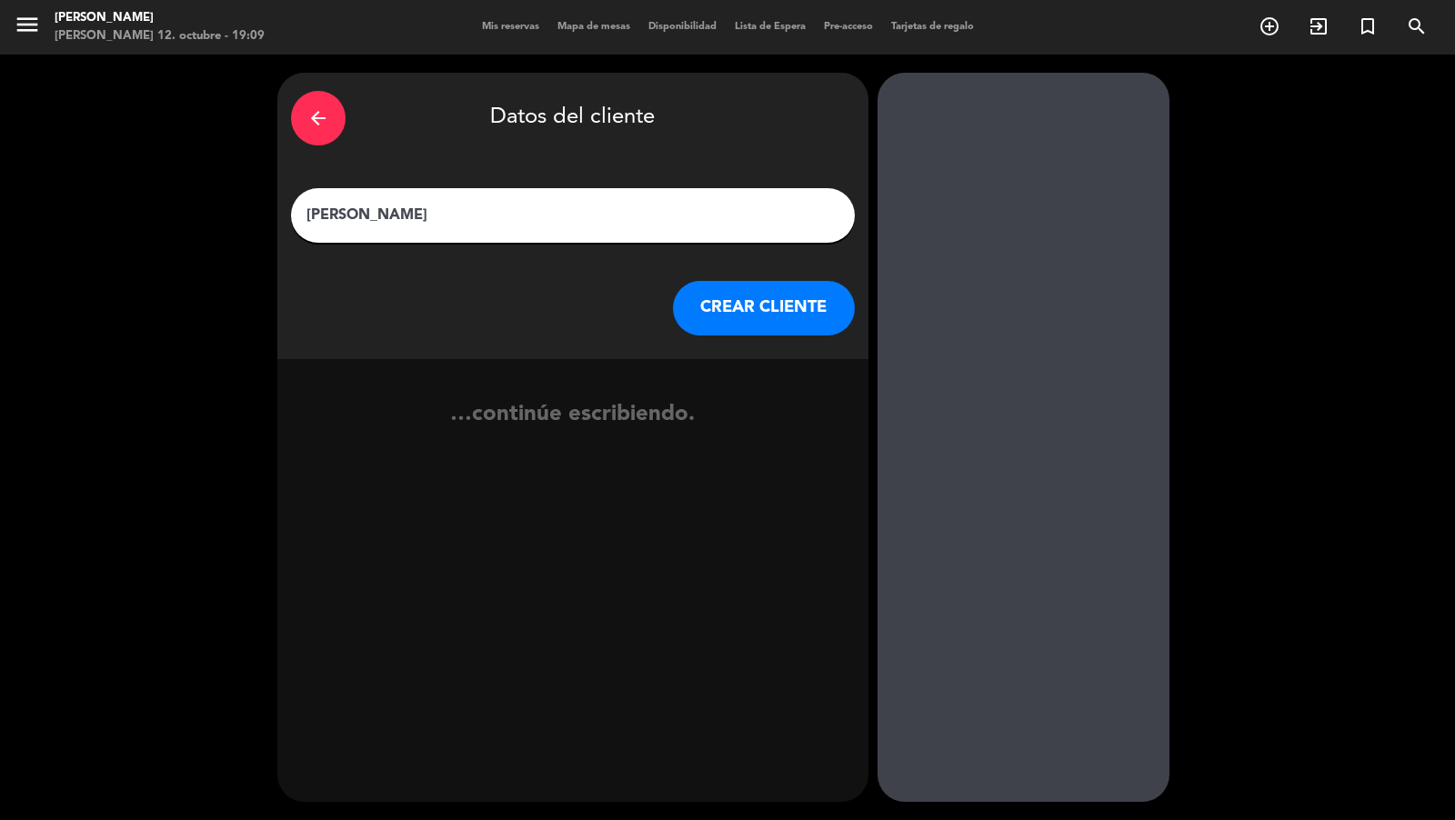
type input "[PERSON_NAME]"
click at [742, 310] on button "CREAR CLIENTE" at bounding box center [764, 308] width 182 height 55
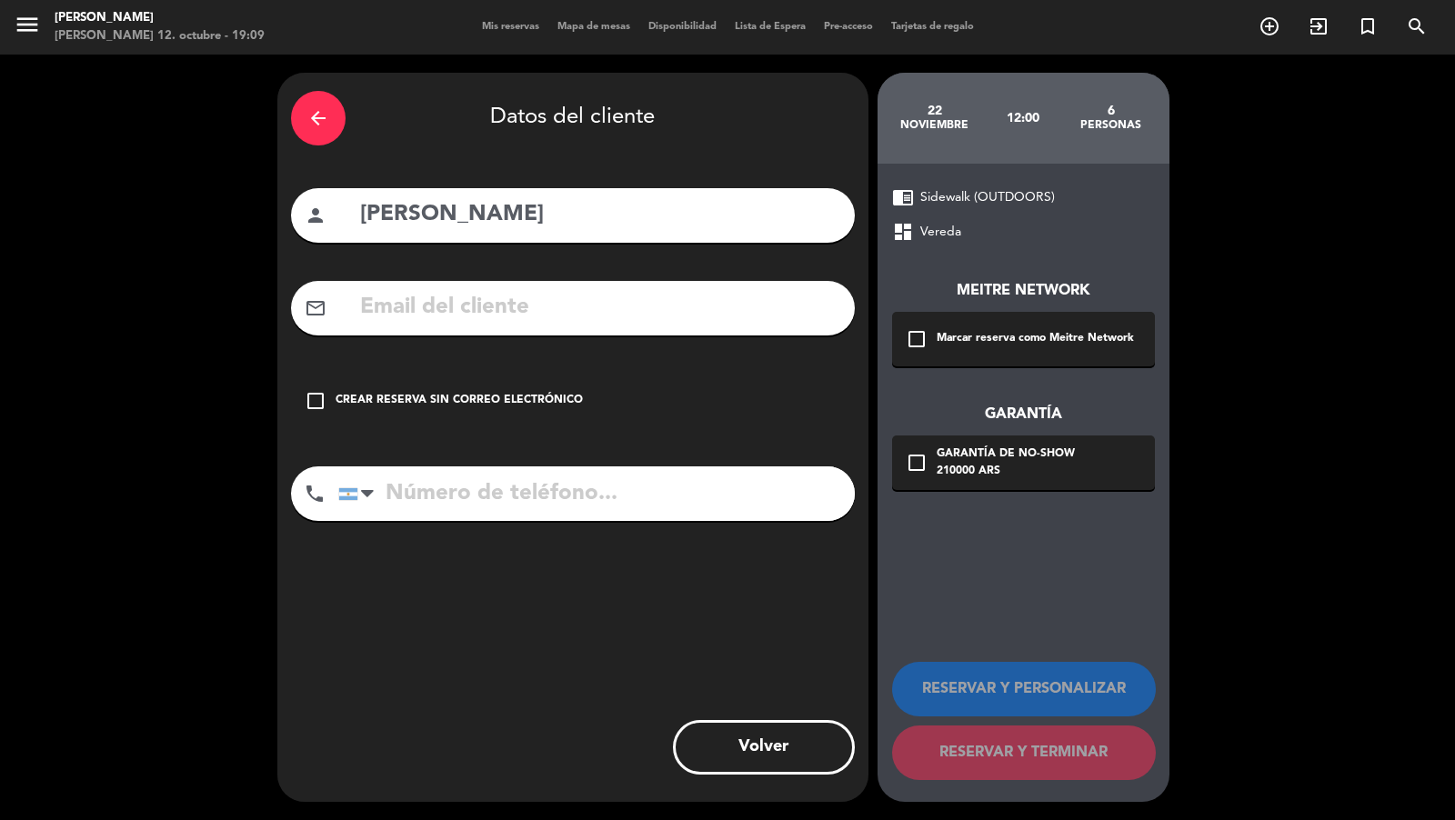
click at [919, 333] on icon "check_box_outline_blank" at bounding box center [917, 339] width 22 height 22
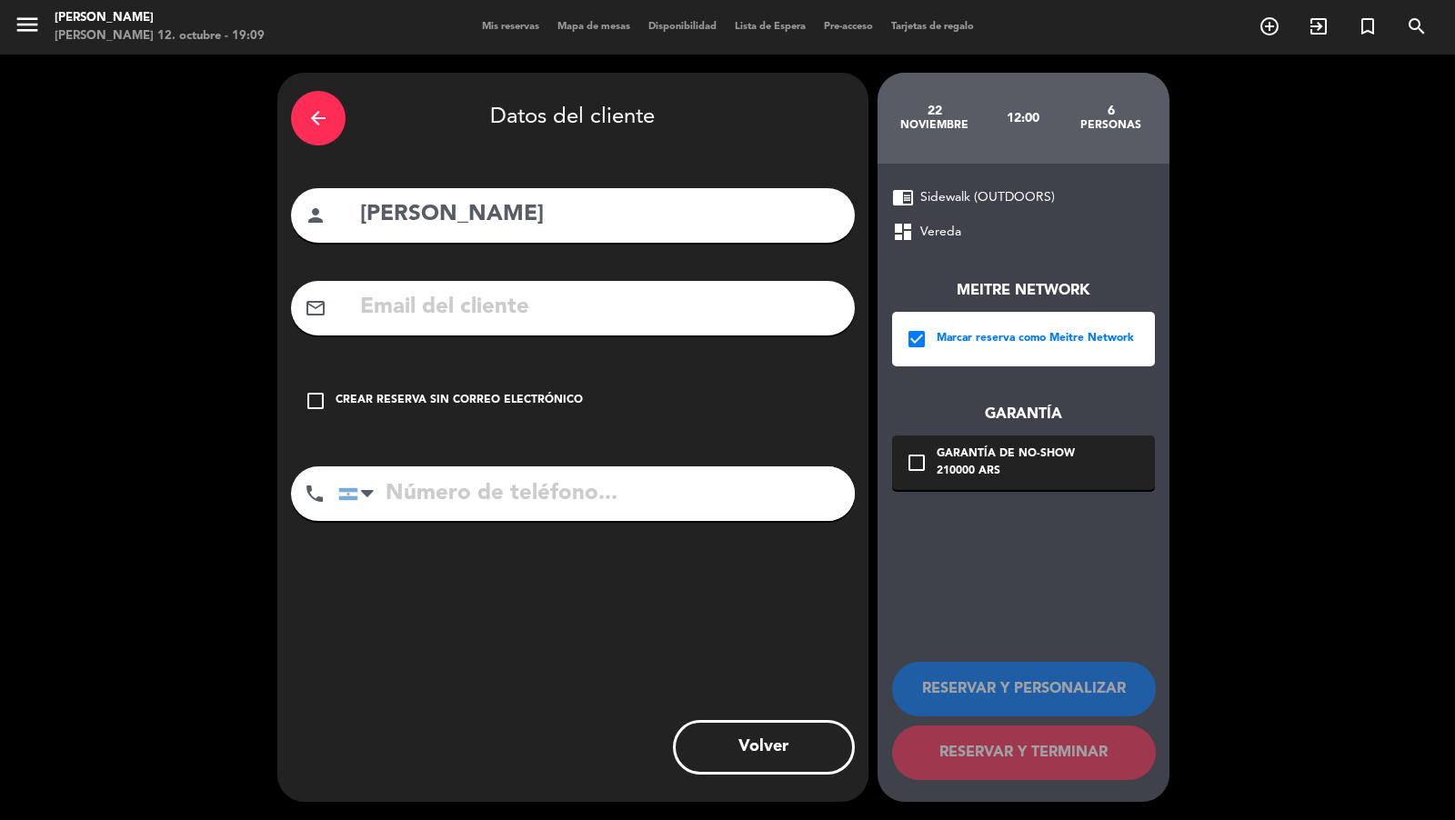
click at [951, 452] on div "Garantía de no-show" at bounding box center [1006, 455] width 138 height 18
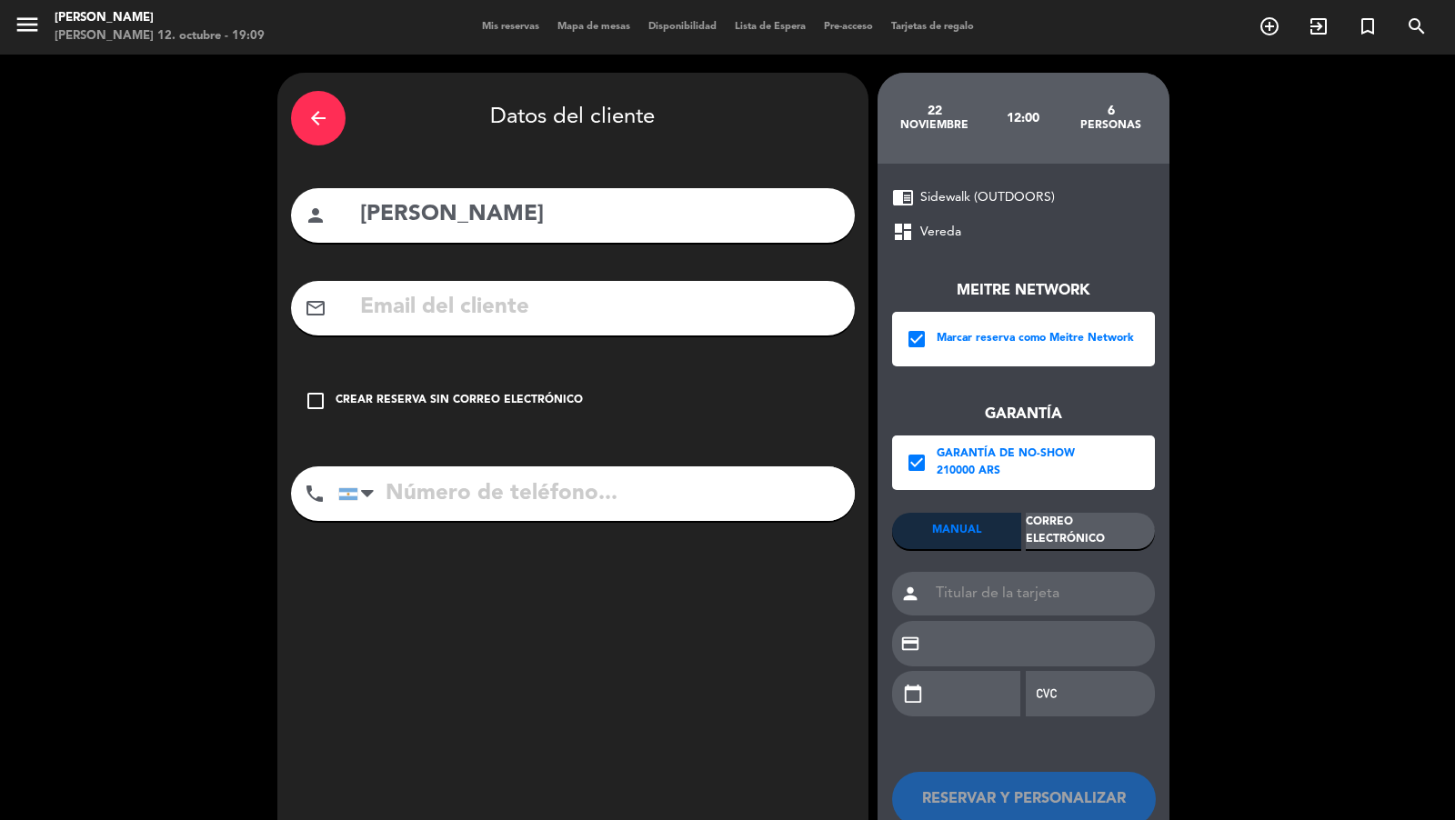
click at [1067, 528] on div "Correo Electrónico" at bounding box center [1090, 531] width 129 height 36
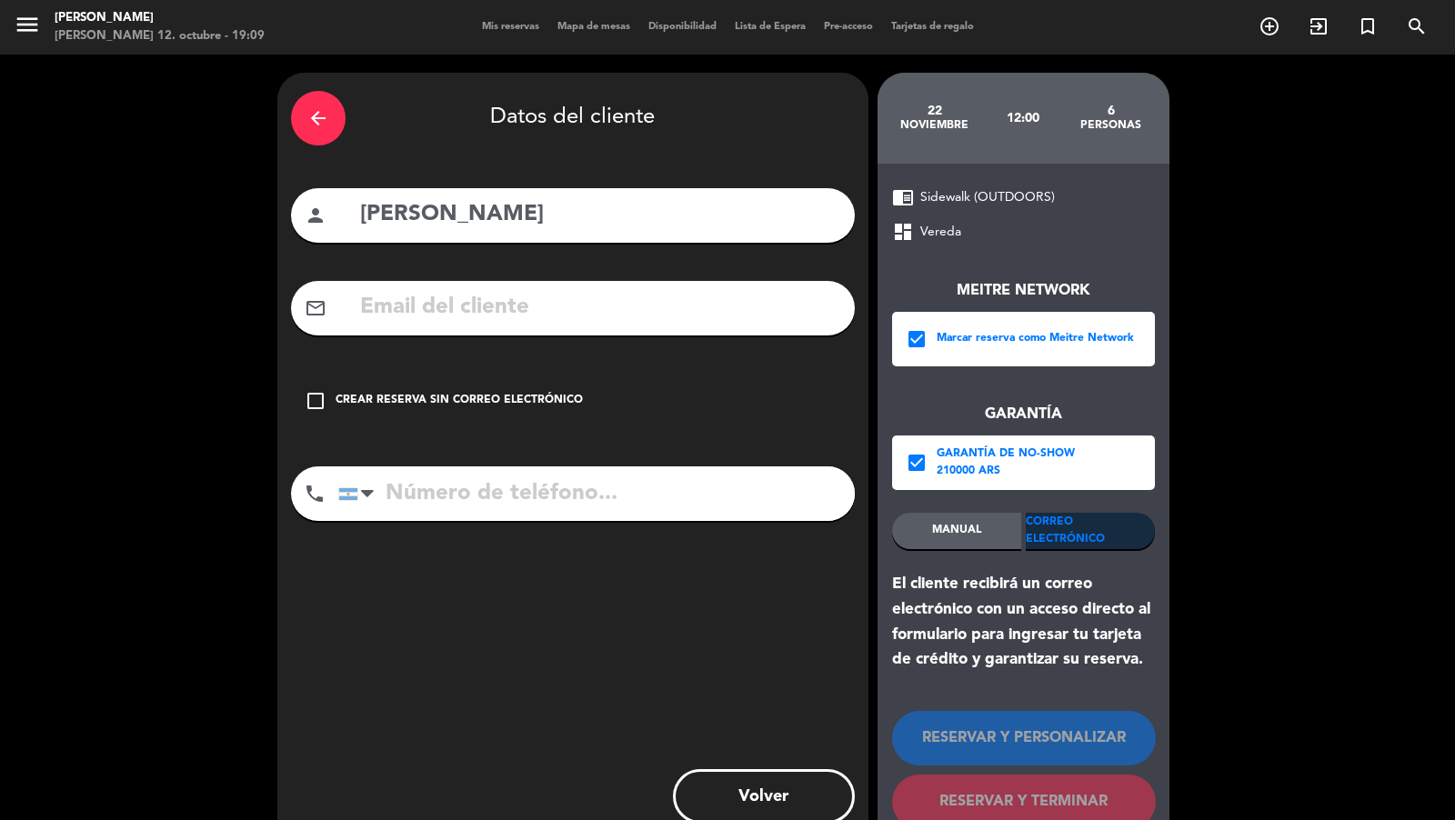
click at [777, 286] on div "mail_outline" at bounding box center [573, 308] width 564 height 55
click at [777, 287] on div "mail_outline" at bounding box center [573, 308] width 564 height 55
click at [732, 312] on input "text" at bounding box center [599, 307] width 483 height 37
click at [759, 314] on input "text" at bounding box center [599, 307] width 483 height 37
paste input "[PERSON_NAME][EMAIL_ADDRESS][DOMAIN_NAME]"
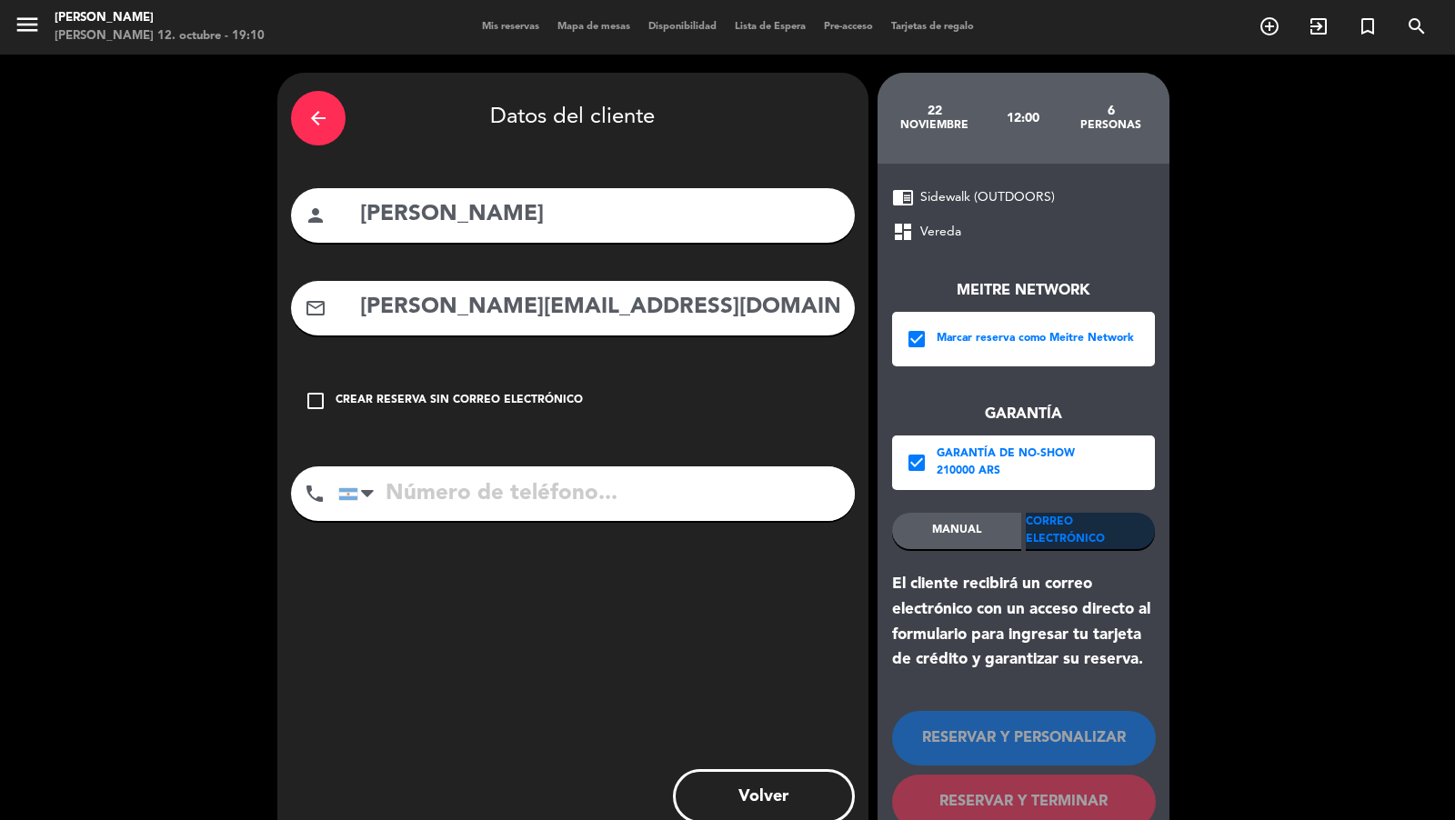
type input "[PERSON_NAME][EMAIL_ADDRESS][DOMAIN_NAME]"
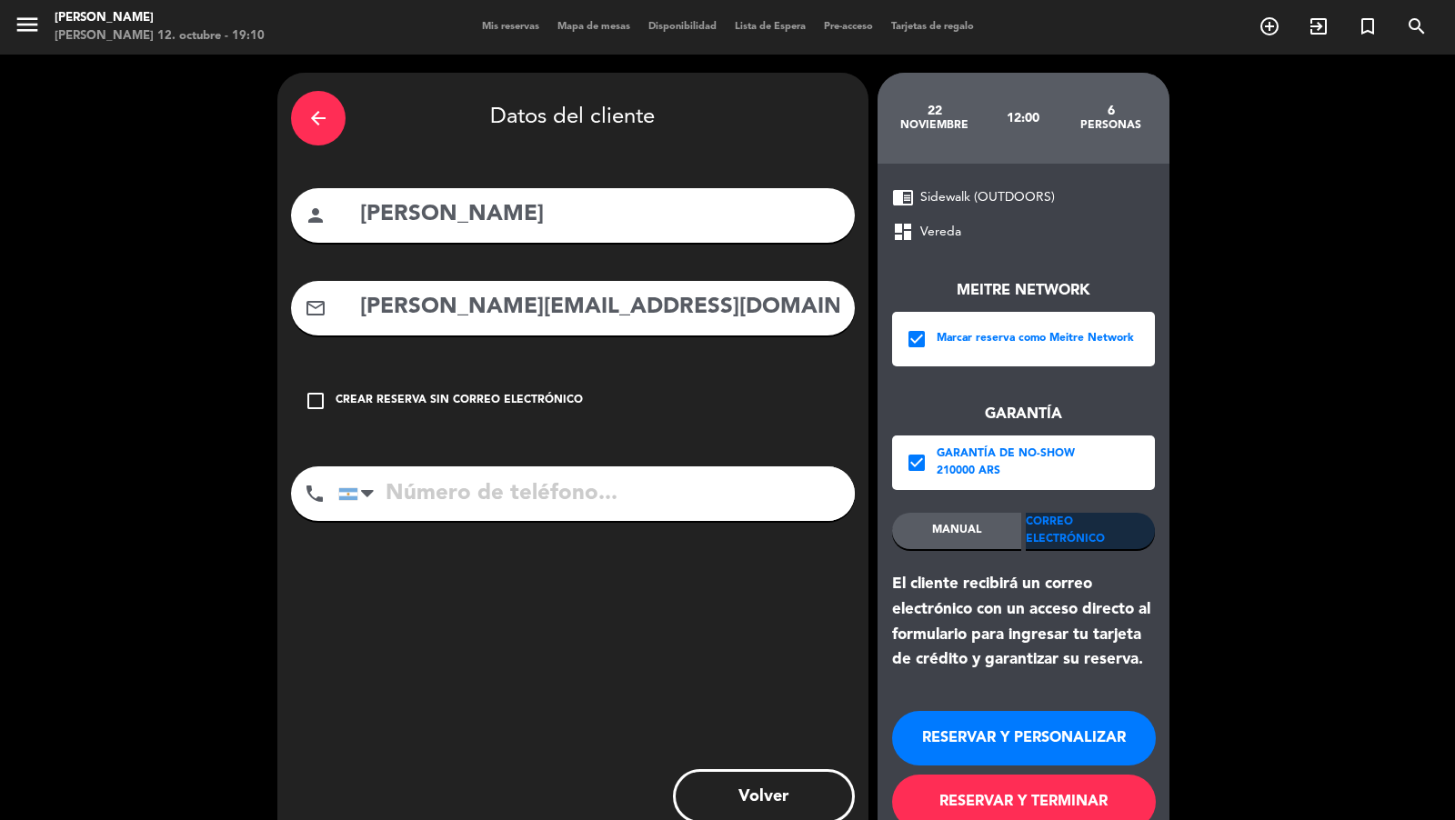
click at [736, 489] on input "tel" at bounding box center [596, 494] width 517 height 55
click at [803, 503] on input "tel" at bounding box center [596, 494] width 517 height 55
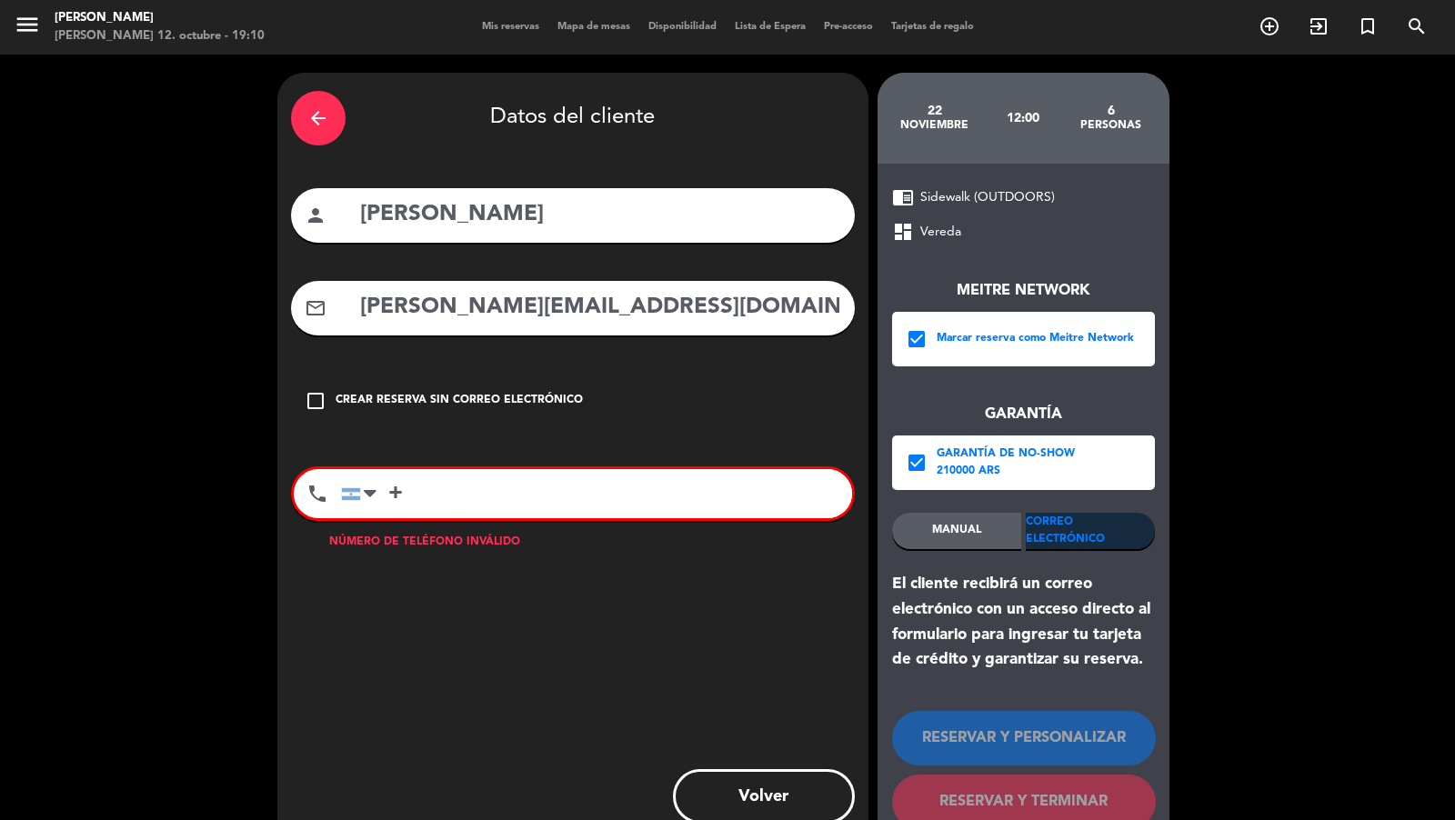
paste input "55 21 980146061"
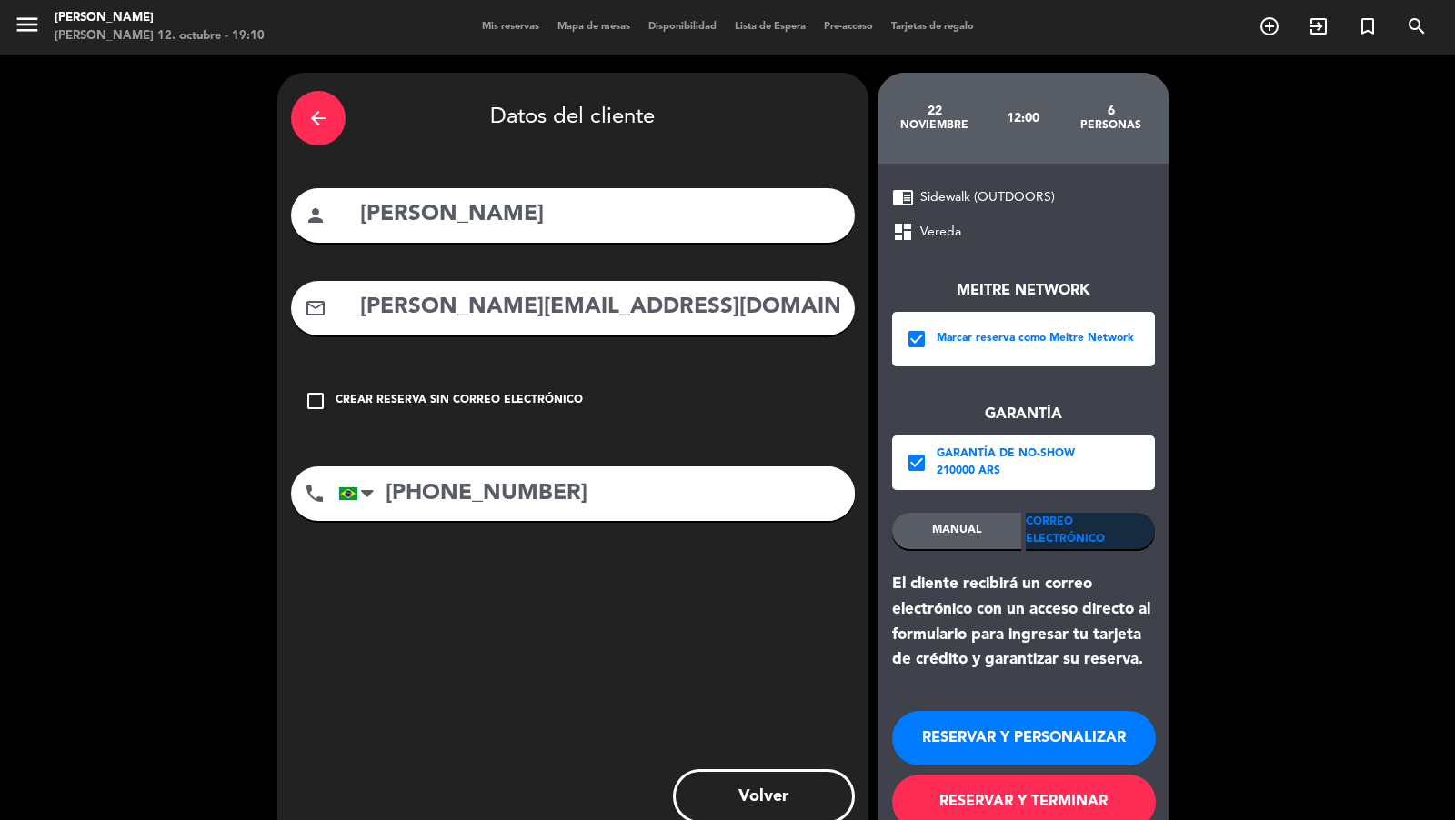
type input "[PHONE_NUMBER]"
drag, startPoint x: 1088, startPoint y: 804, endPoint x: 1088, endPoint y: 792, distance: 11.8
click at [1088, 803] on button "RESERVAR Y TERMINAR" at bounding box center [1024, 802] width 264 height 55
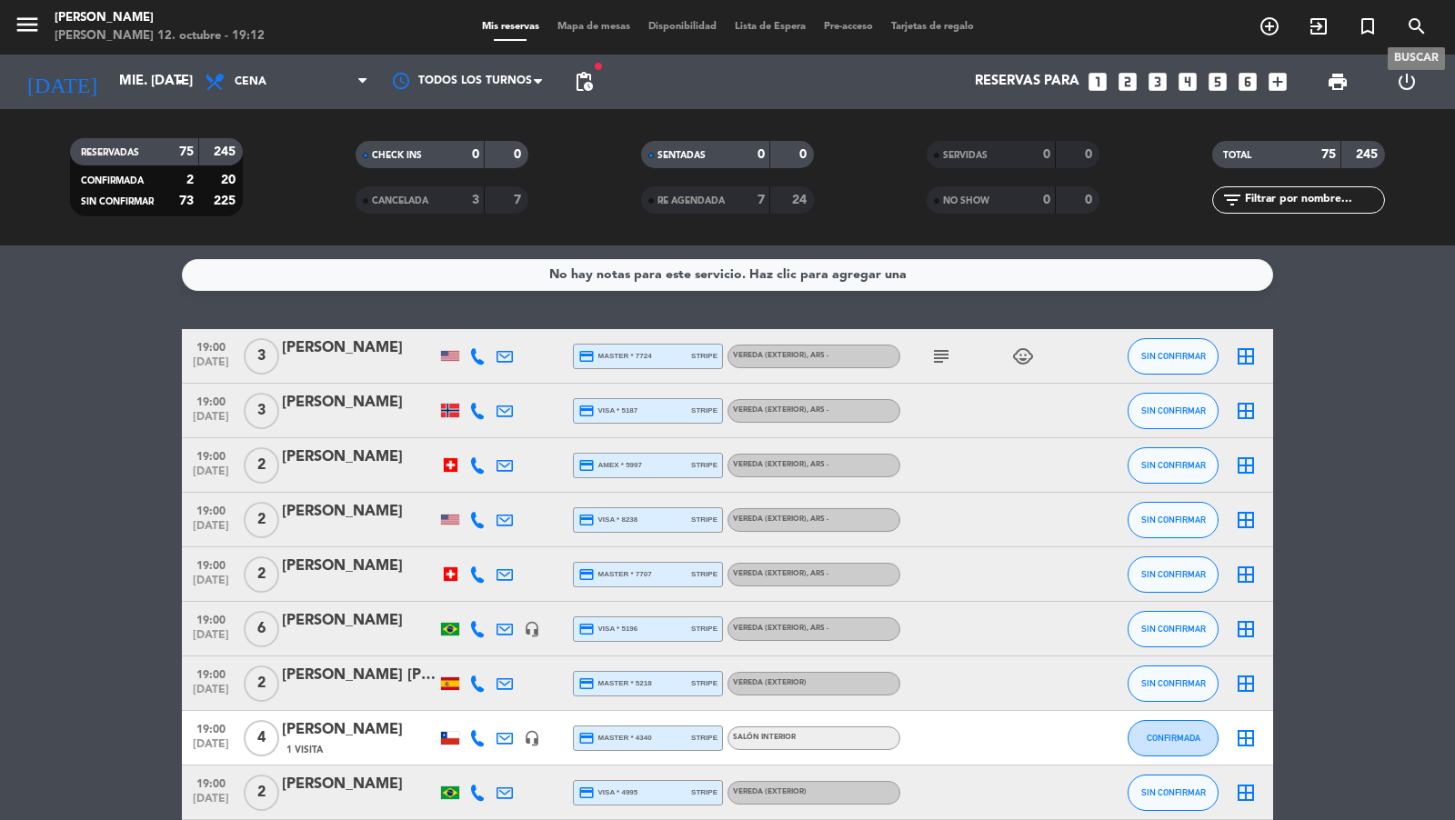
click at [1416, 22] on icon "search" at bounding box center [1417, 26] width 22 height 22
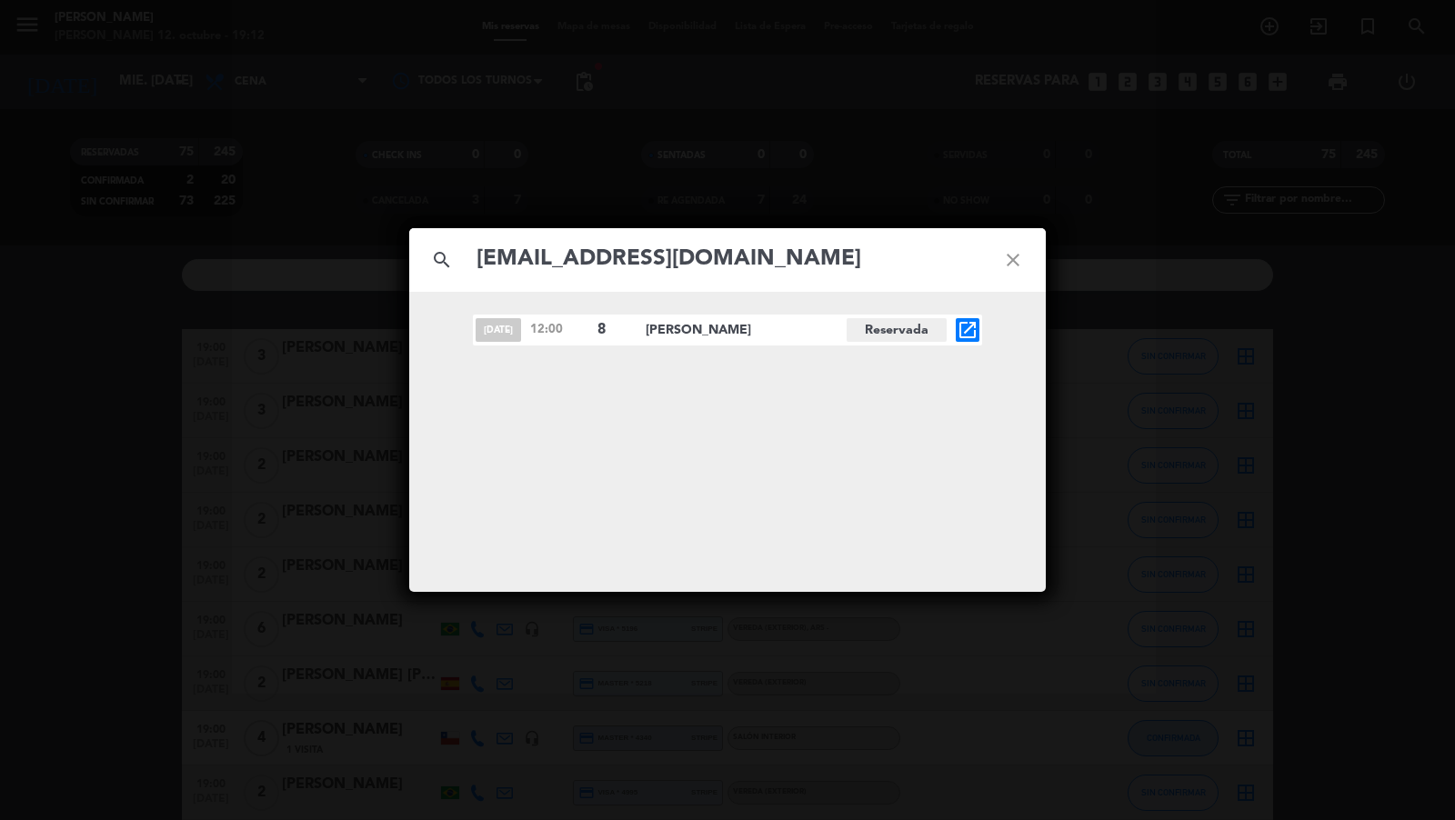
type input "[EMAIL_ADDRESS][DOMAIN_NAME]"
click at [513, 113] on div "search [EMAIL_ADDRESS][DOMAIN_NAME] close [DATE] 12:00 8 [PERSON_NAME][GEOGRAPH…" at bounding box center [727, 410] width 1455 height 820
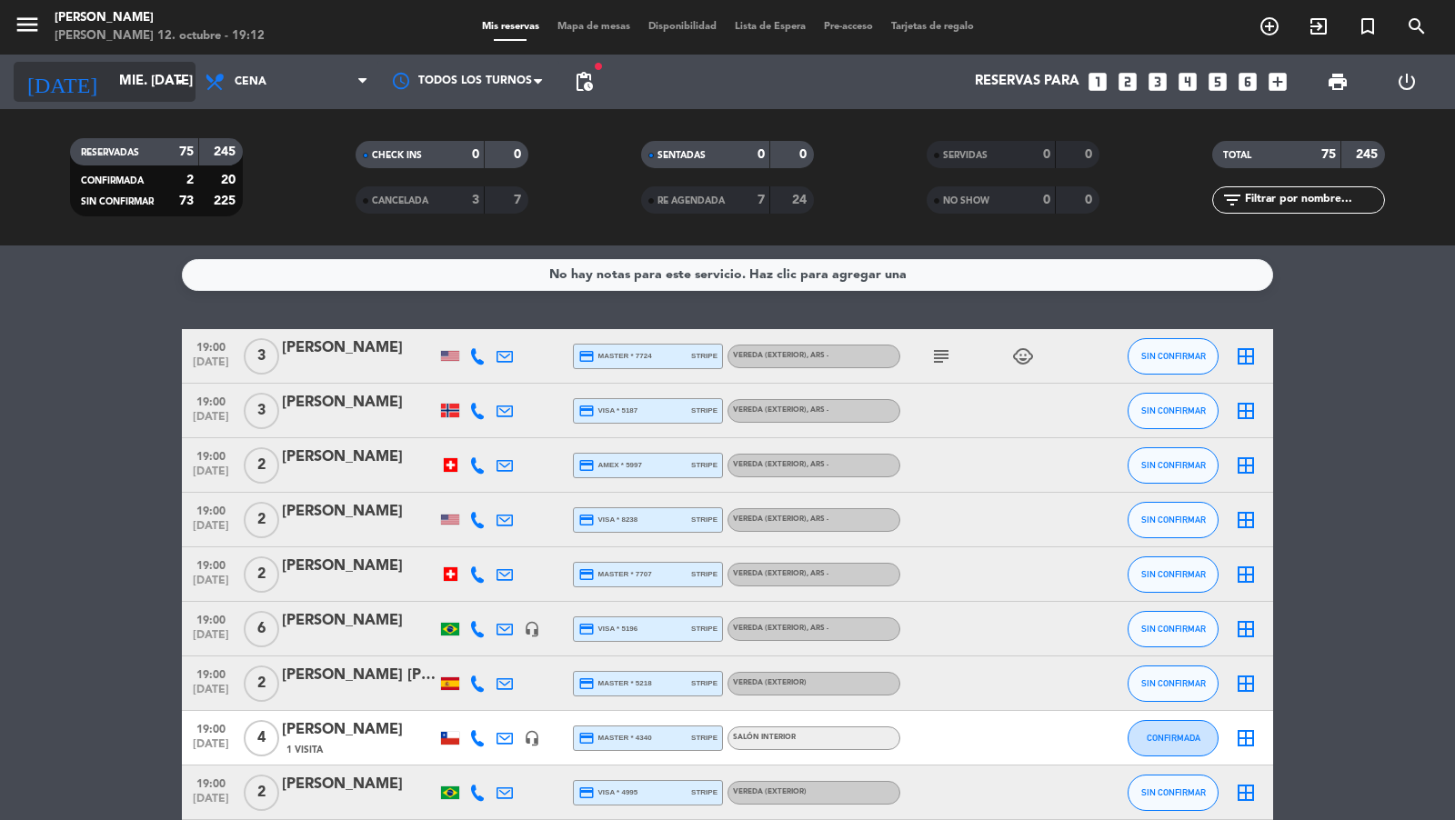
click at [156, 82] on input "mié. [DATE]" at bounding box center [198, 82] width 176 height 35
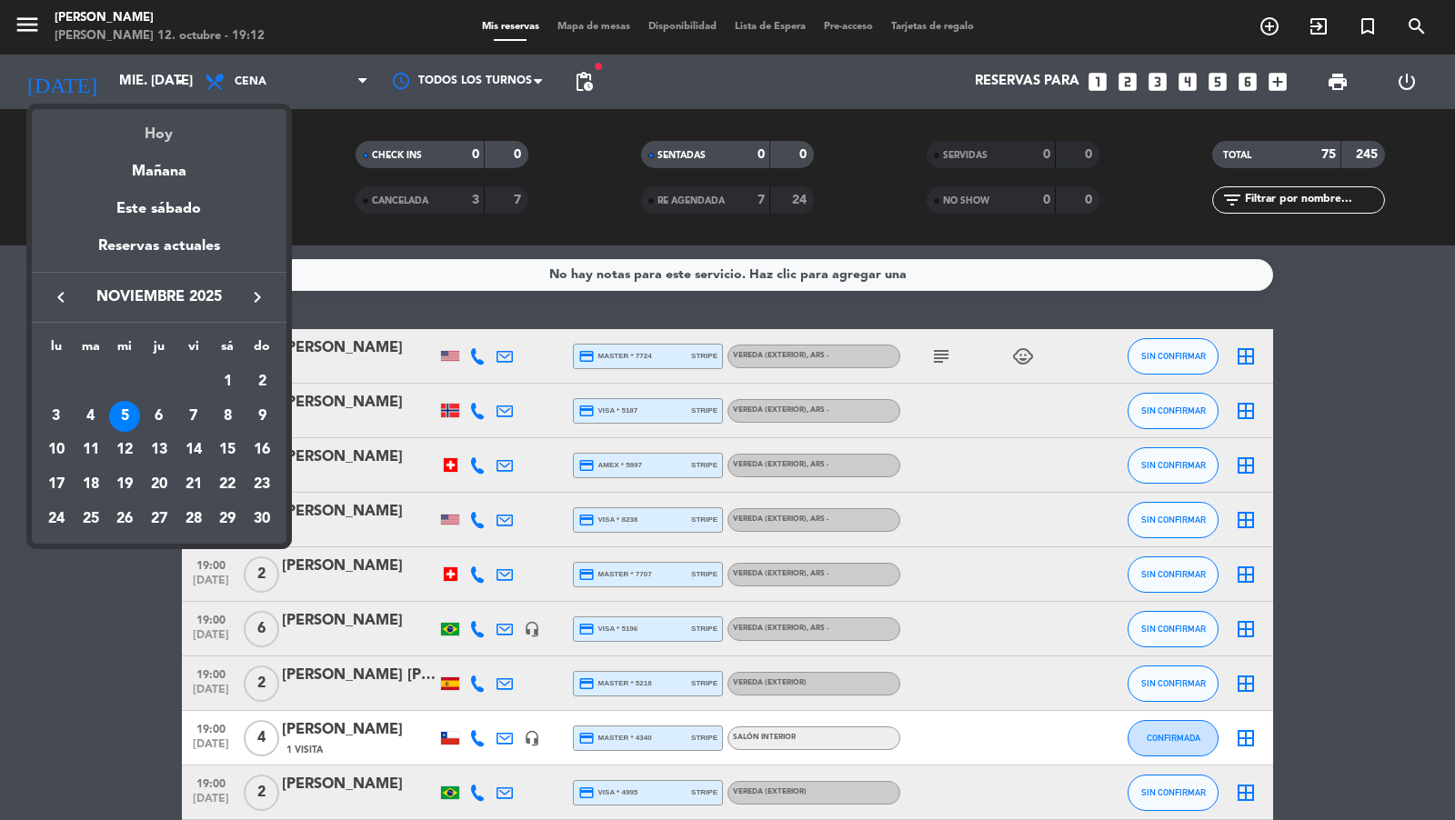
click at [166, 118] on div "Hoy" at bounding box center [159, 127] width 255 height 37
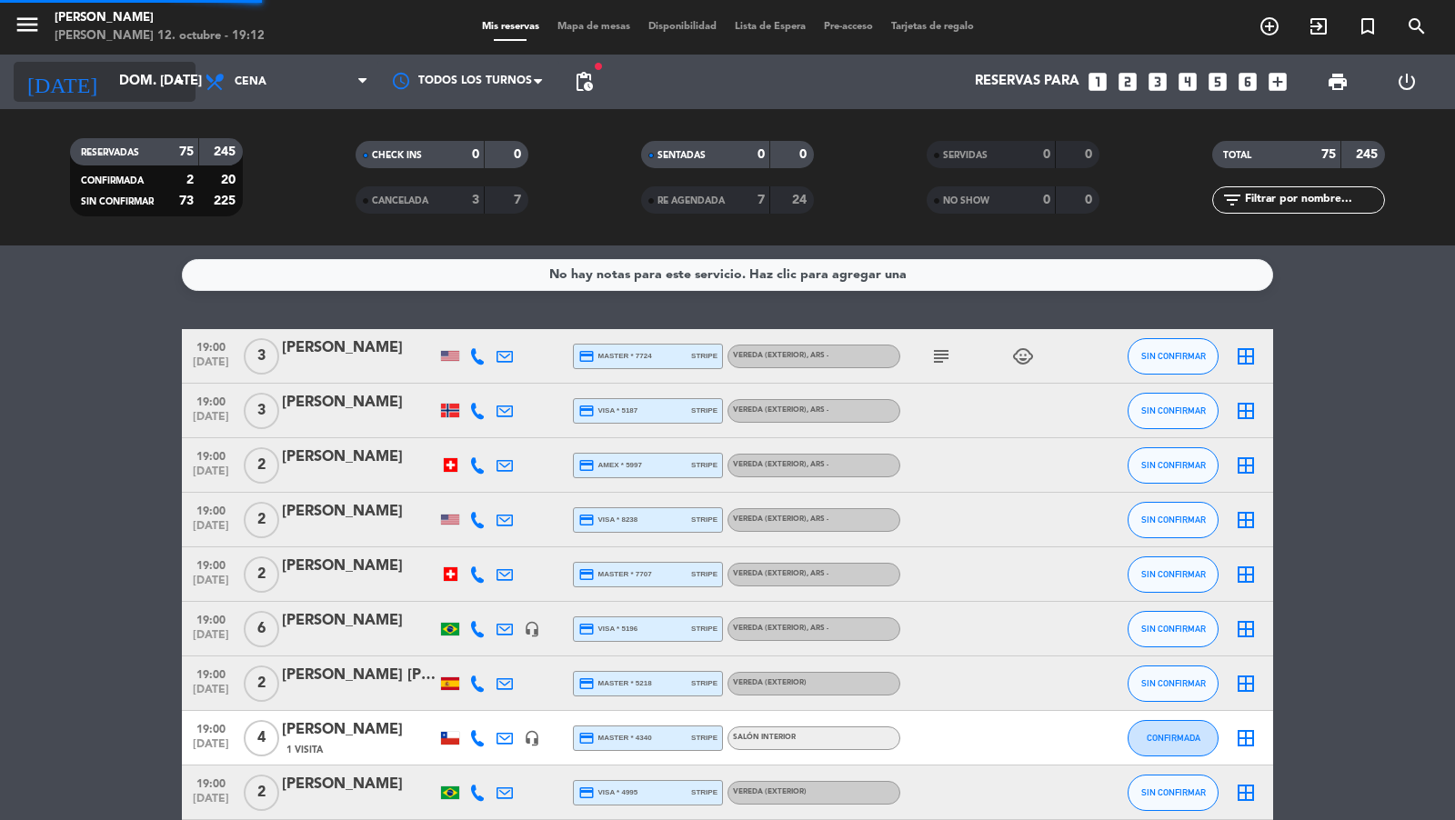
click at [157, 89] on input "dom. [DATE]" at bounding box center [198, 82] width 176 height 35
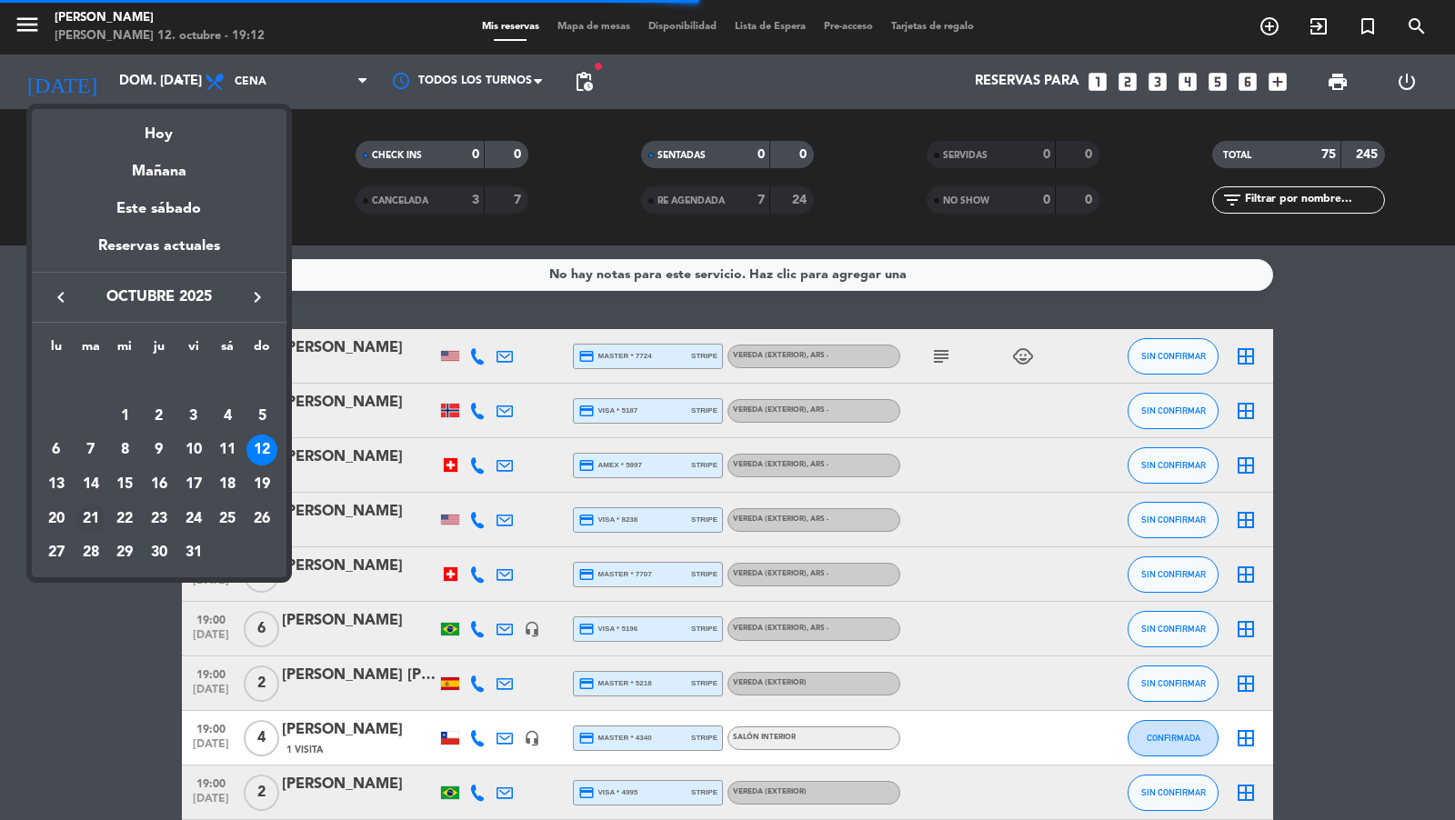
click at [87, 522] on div "21" at bounding box center [90, 519] width 31 height 31
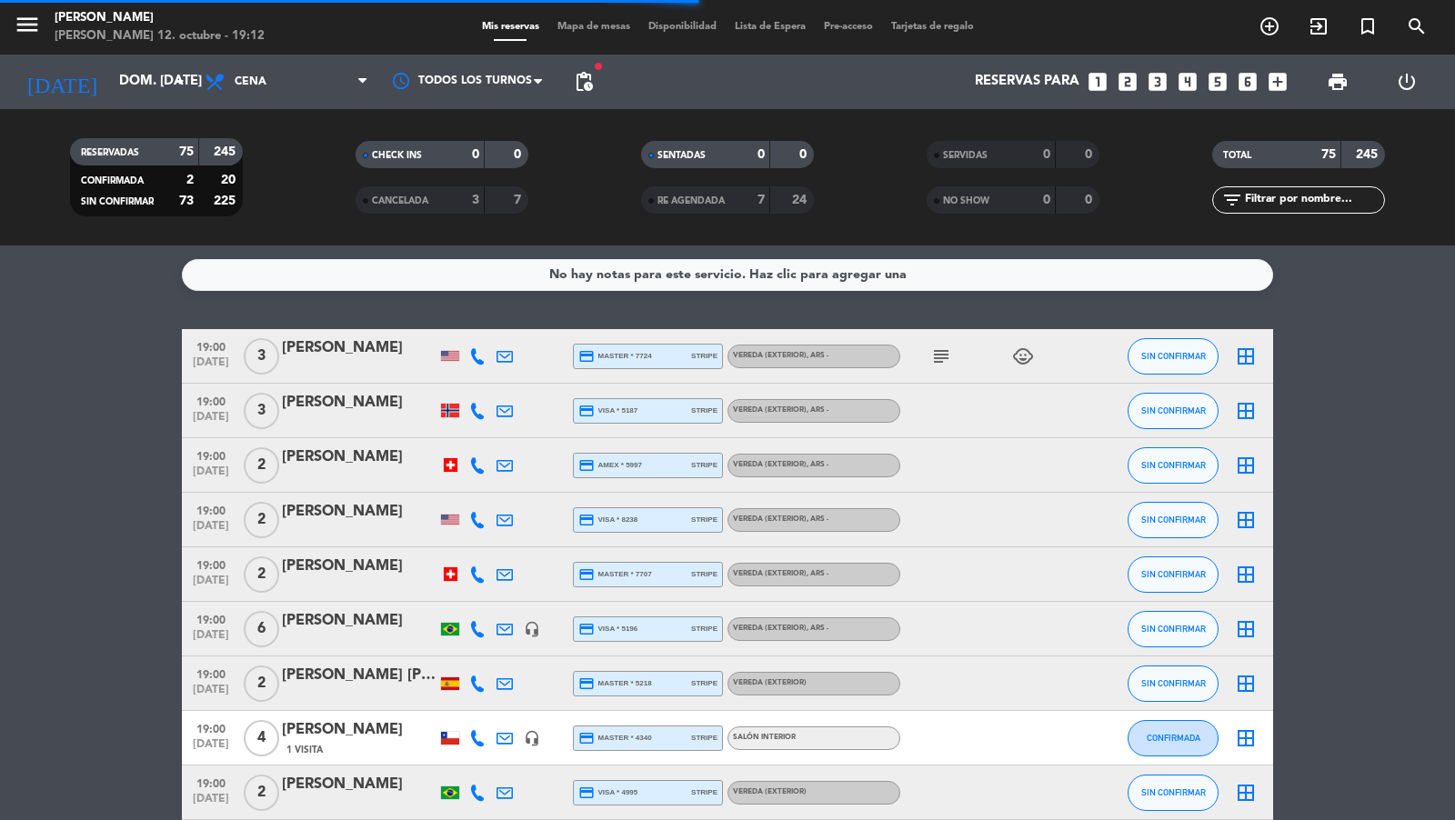
type input "[DATE] oct."
click at [369, 84] on span at bounding box center [367, 82] width 18 height 17
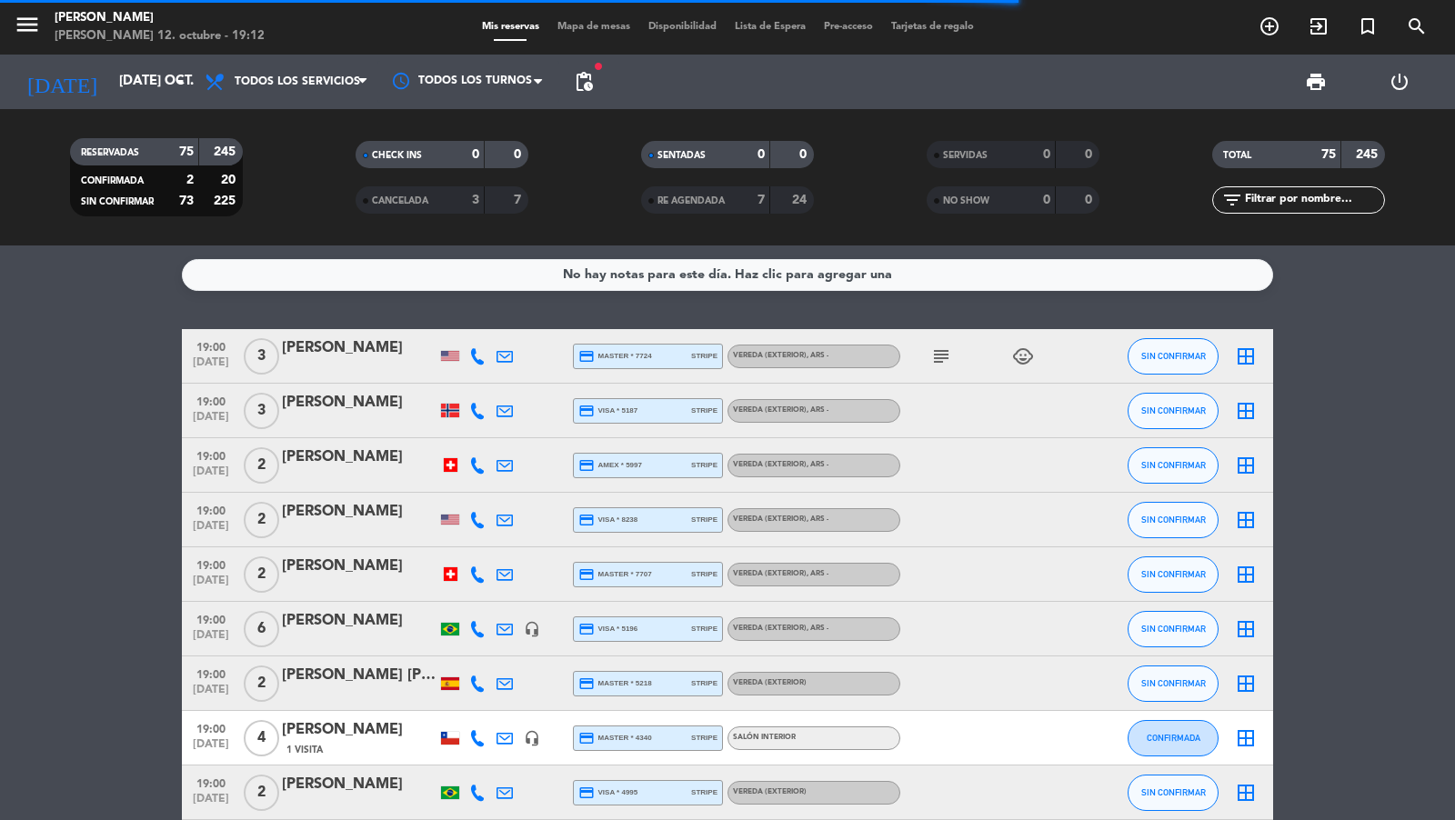
click at [357, 109] on div "menu [PERSON_NAME] 12. octubre - 19:12 Mis reservas Mapa de mesas Disponibilida…" at bounding box center [727, 123] width 1455 height 246
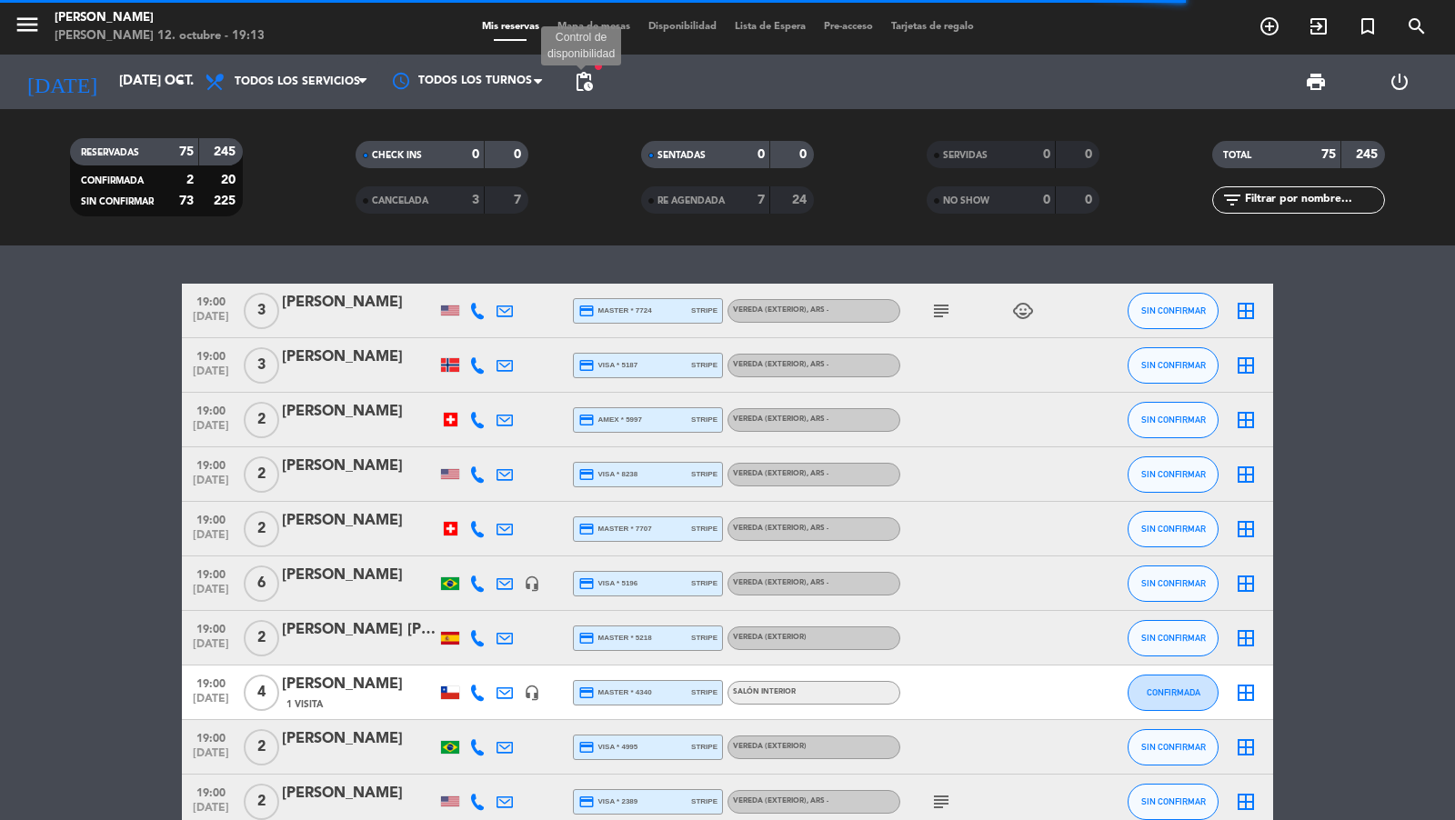
click at [588, 84] on span "pending_actions" at bounding box center [584, 82] width 22 height 22
